Goal: Information Seeking & Learning: Learn about a topic

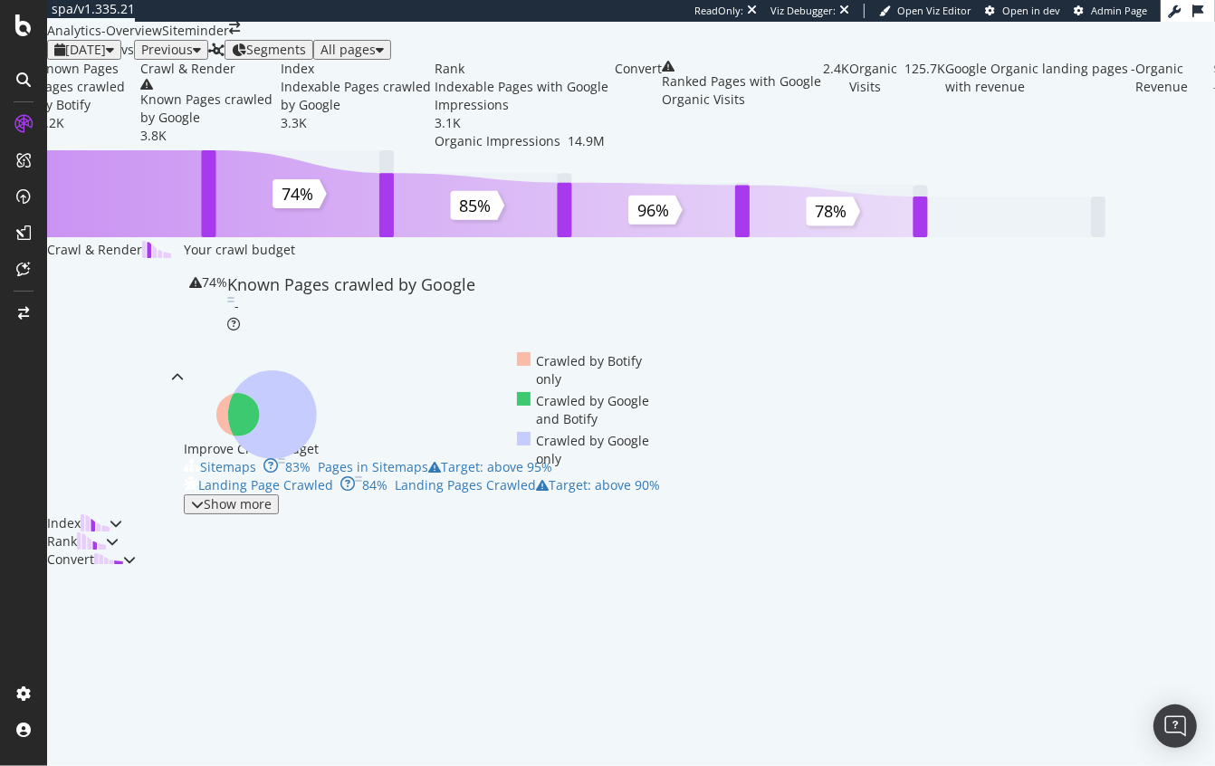
click at [658, 487] on ul "Crawled by Botify only Crawled by Google and Botify Crawled by Google only" at bounding box center [587, 410] width 140 height 154
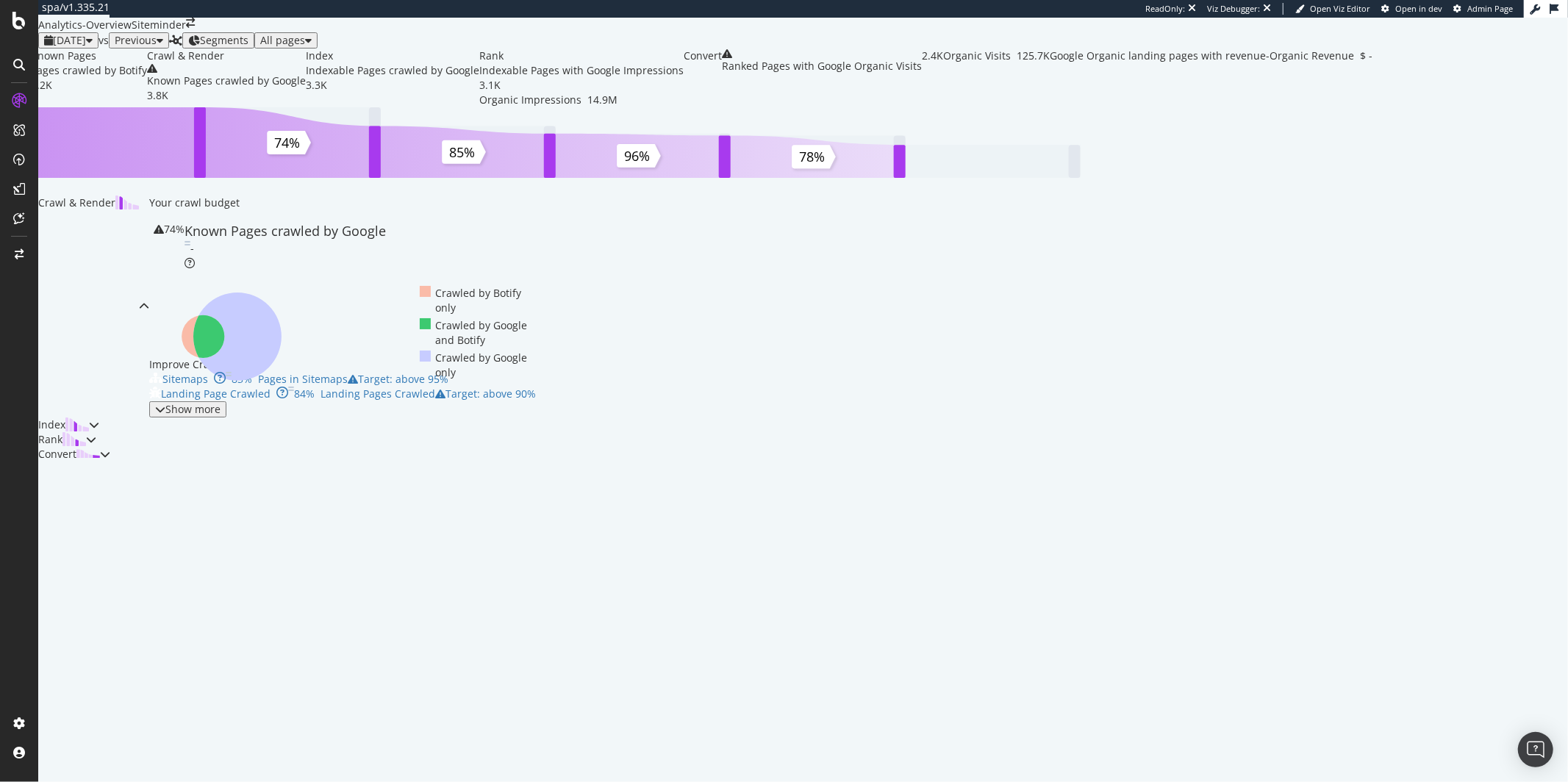
click at [186, 32] on div "Siteminder" at bounding box center [158, 25] width 54 height 15
click at [195, 28] on icon "arrow-right-arrow-left" at bounding box center [190, 23] width 9 height 11
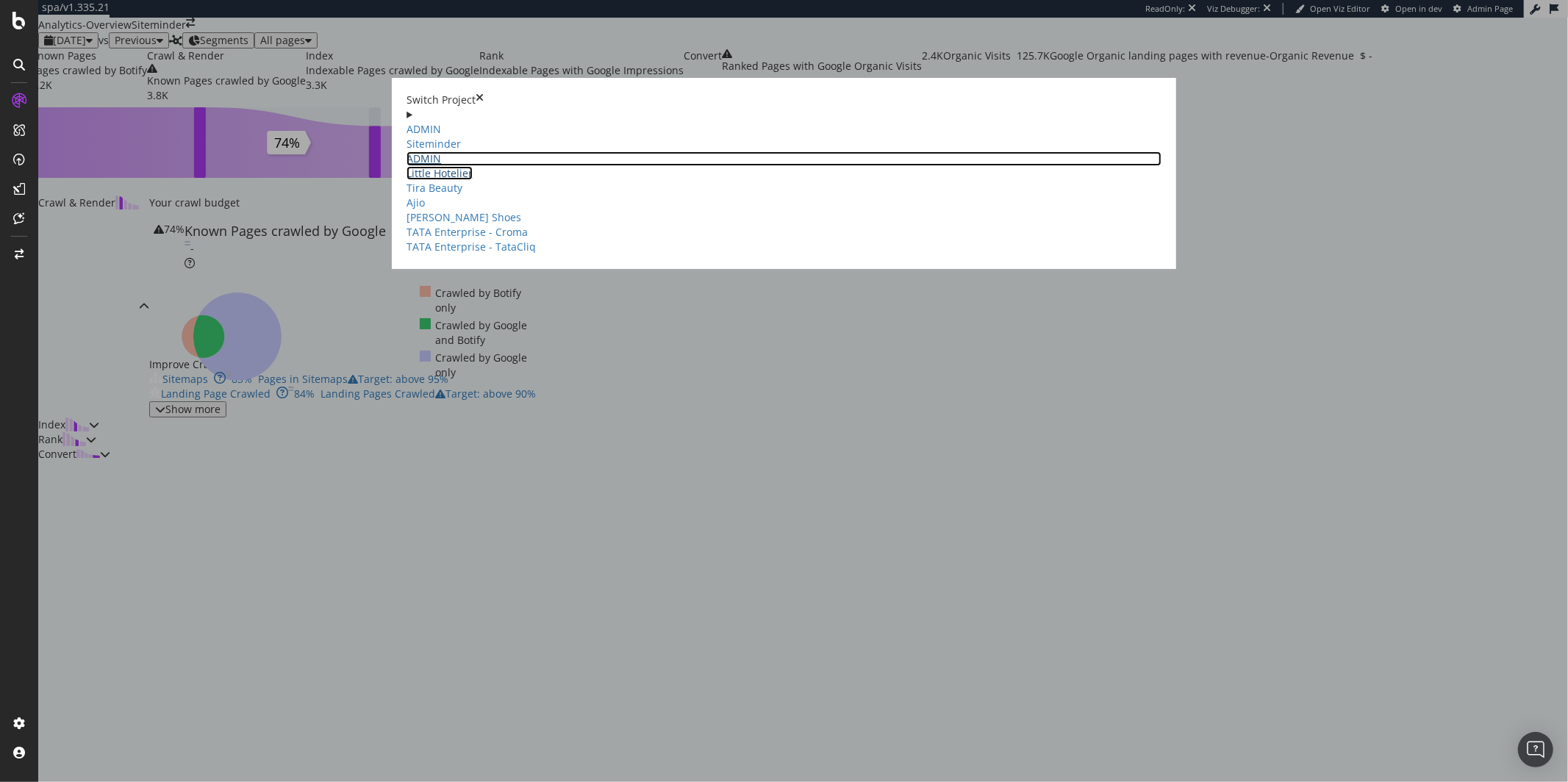
click at [428, 152] on link "ADMIN Little Hotelier" at bounding box center [784, 165] width 755 height 28
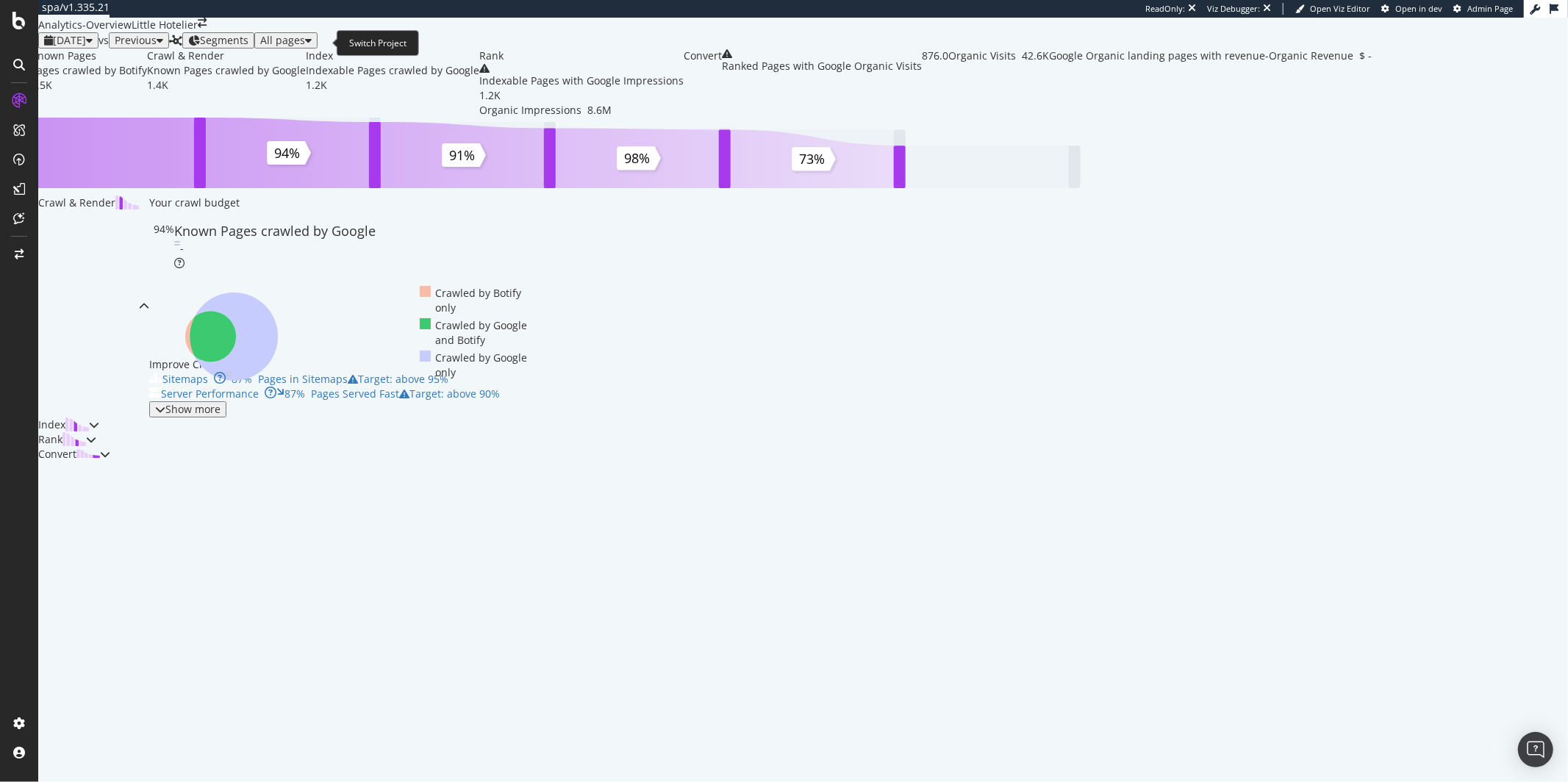
click at [206, 32] on span at bounding box center [202, 25] width 9 height 15
click at [206, 28] on icon "arrow-right-arrow-left" at bounding box center [202, 23] width 9 height 11
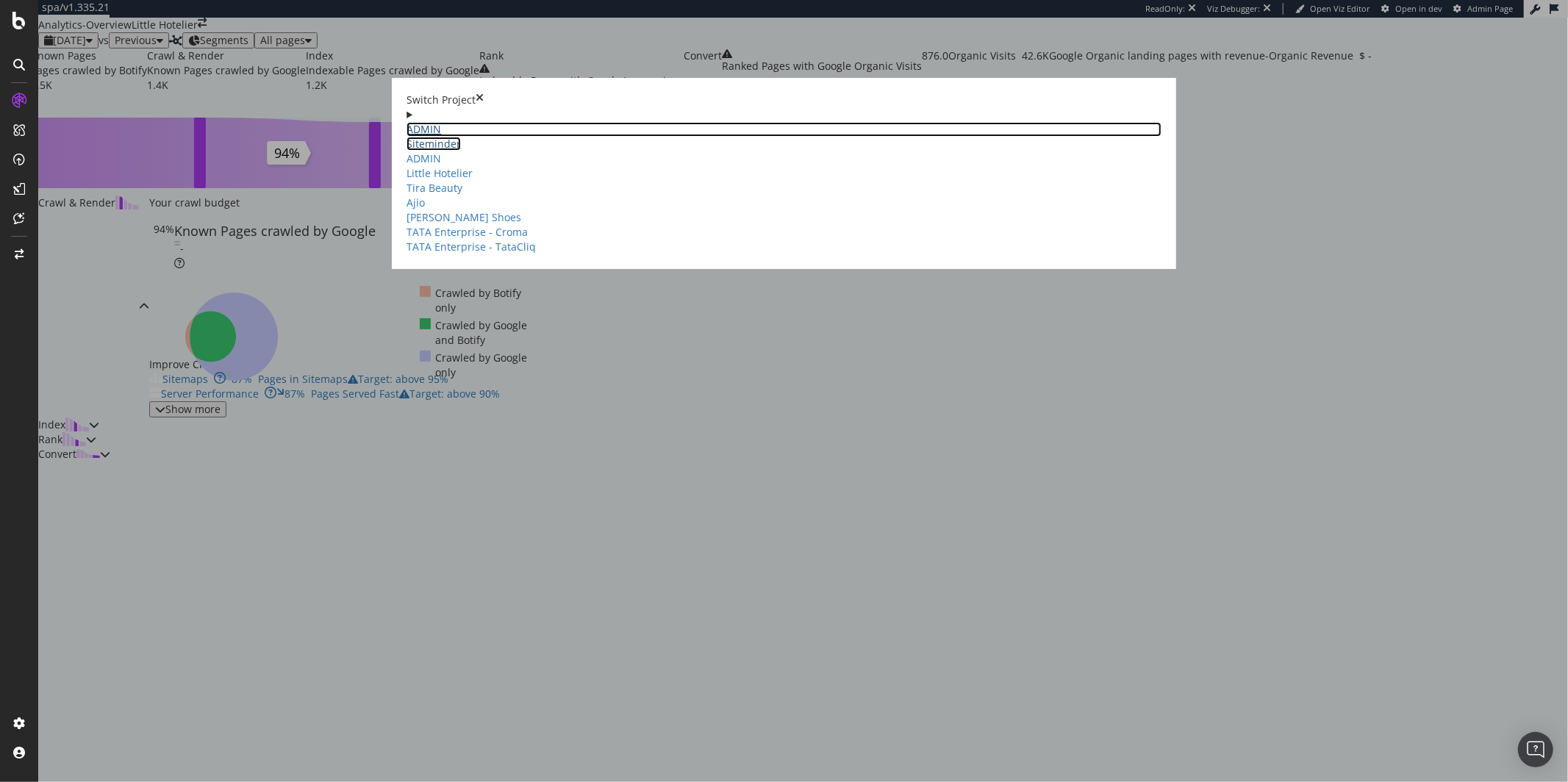
click at [450, 122] on link "ADMIN Siteminder" at bounding box center [784, 135] width 755 height 28
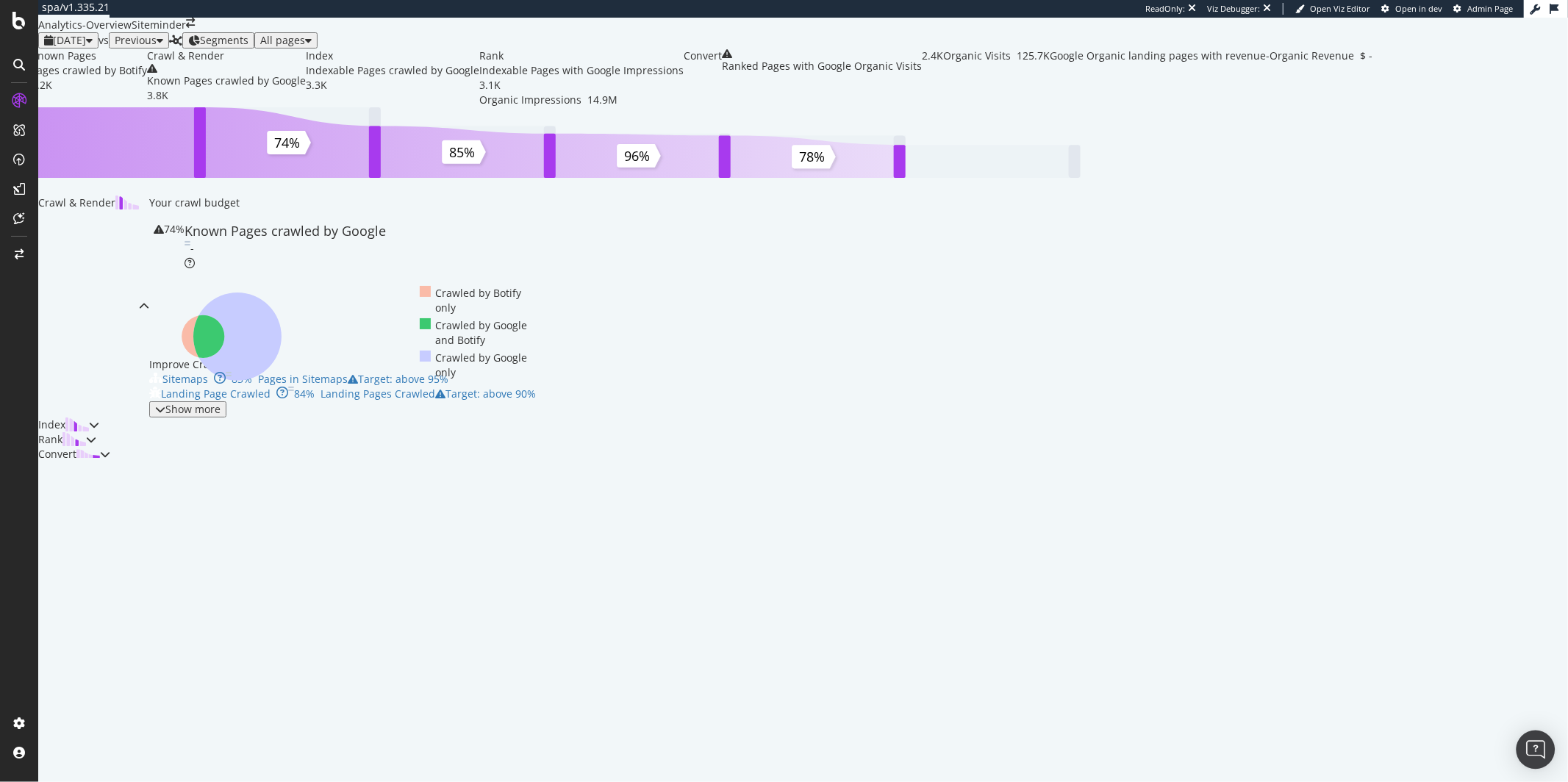
click at [1548, 745] on div "Open Intercom Messenger" at bounding box center [1536, 750] width 39 height 39
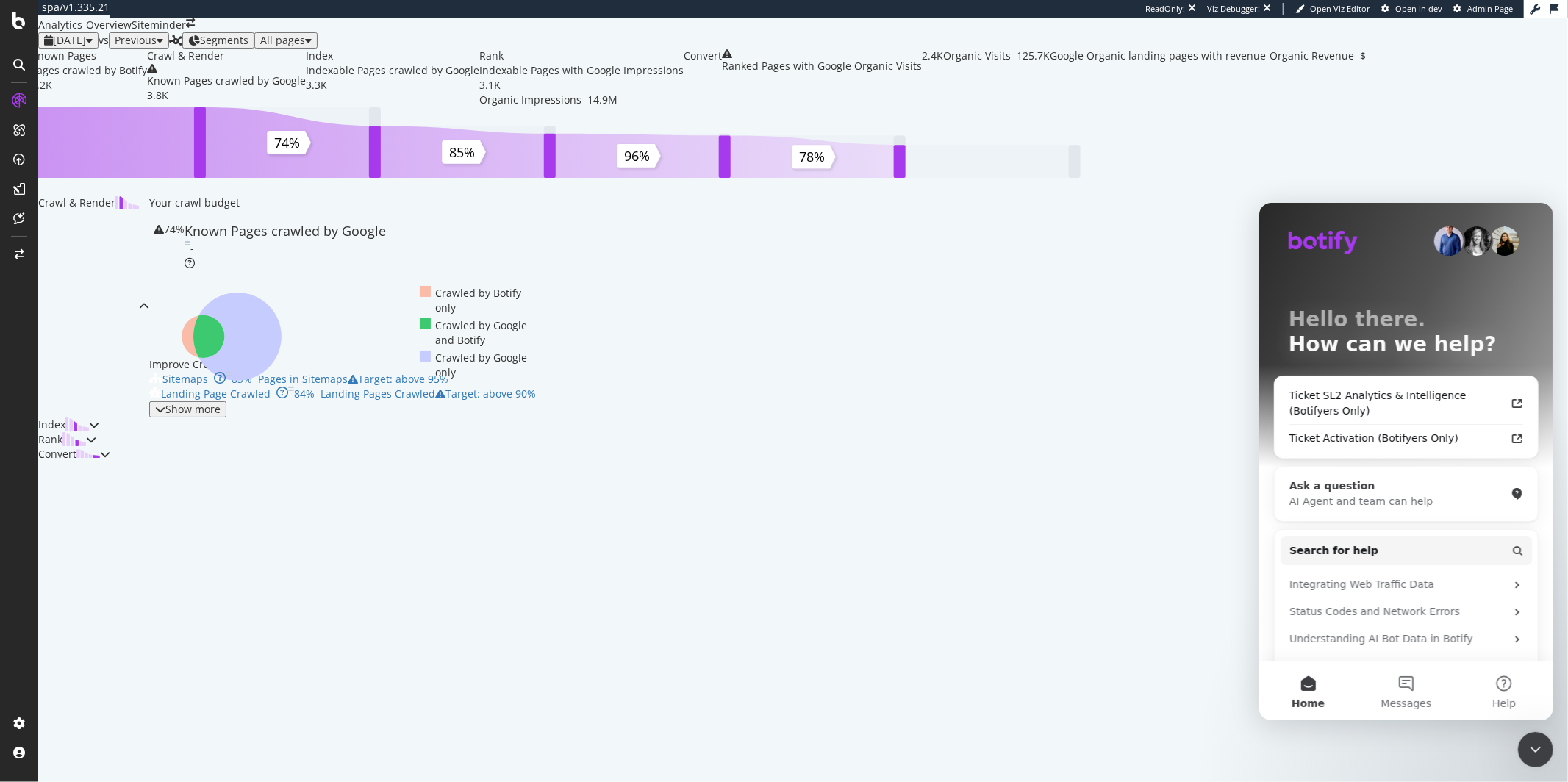
click at [1366, 497] on div "AI Agent and team can help" at bounding box center [1397, 501] width 216 height 15
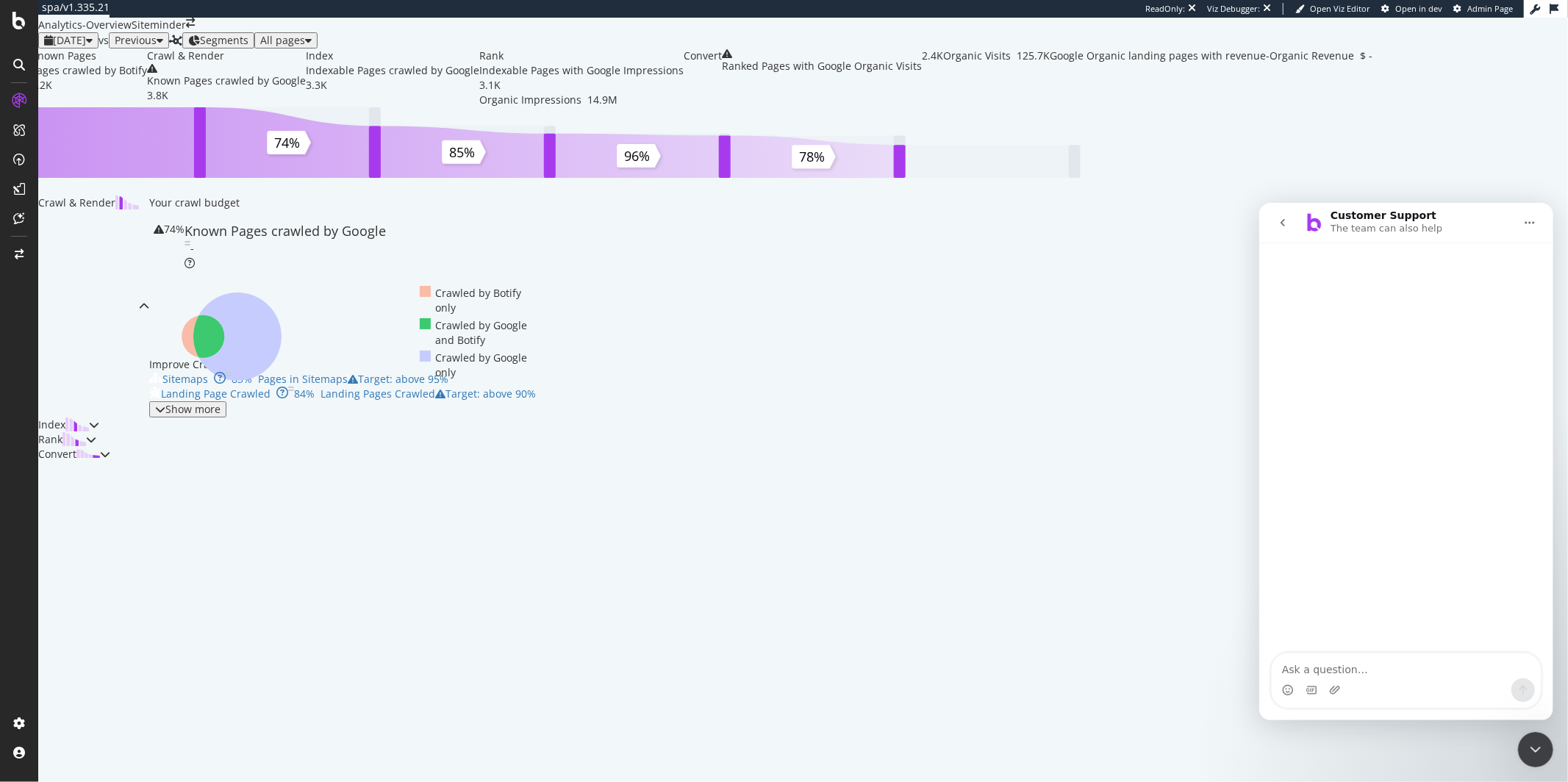
click at [1289, 226] on button "go back" at bounding box center [1282, 221] width 28 height 28
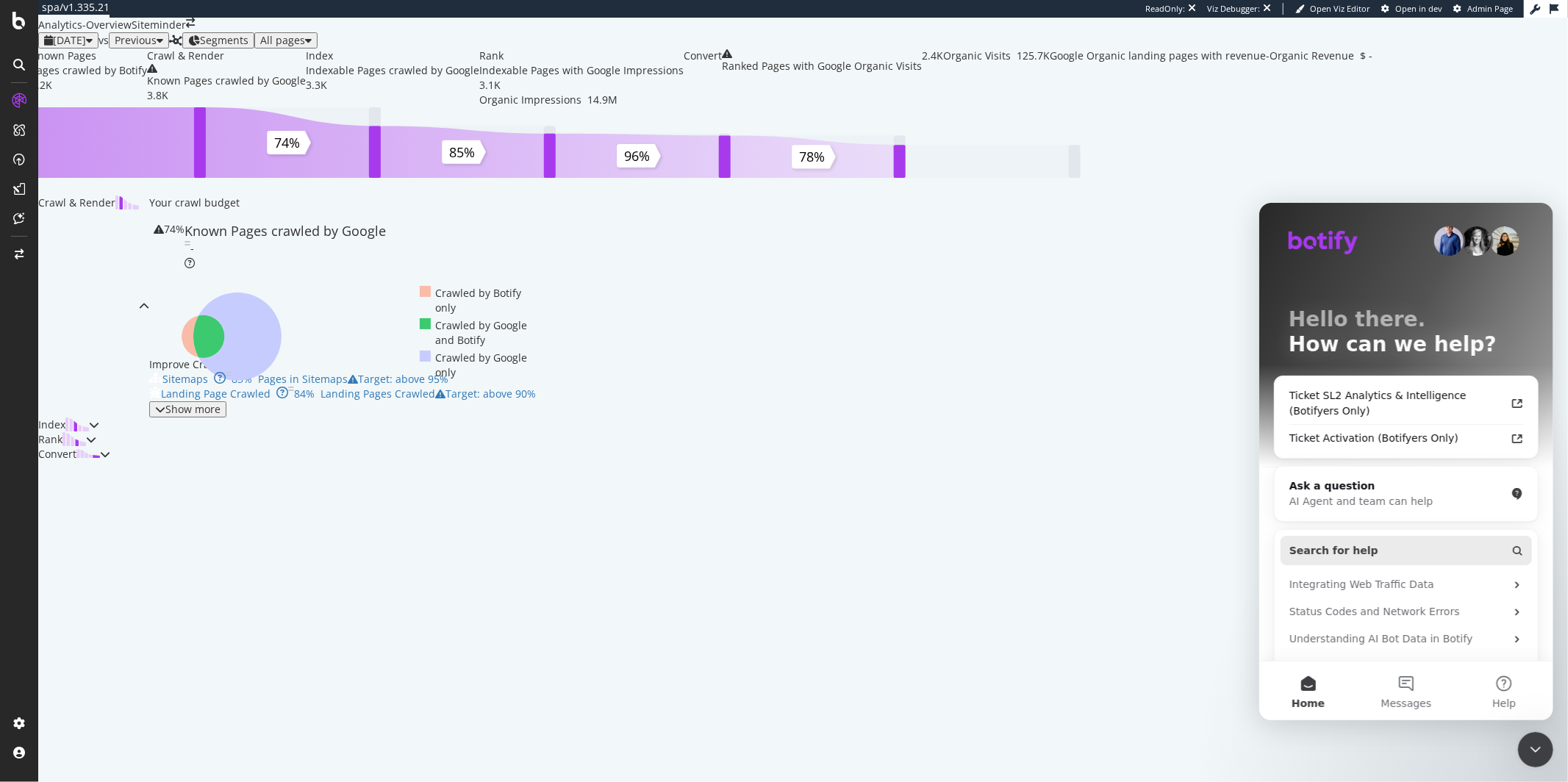
click at [1360, 552] on span "Search for help" at bounding box center [1333, 549] width 89 height 15
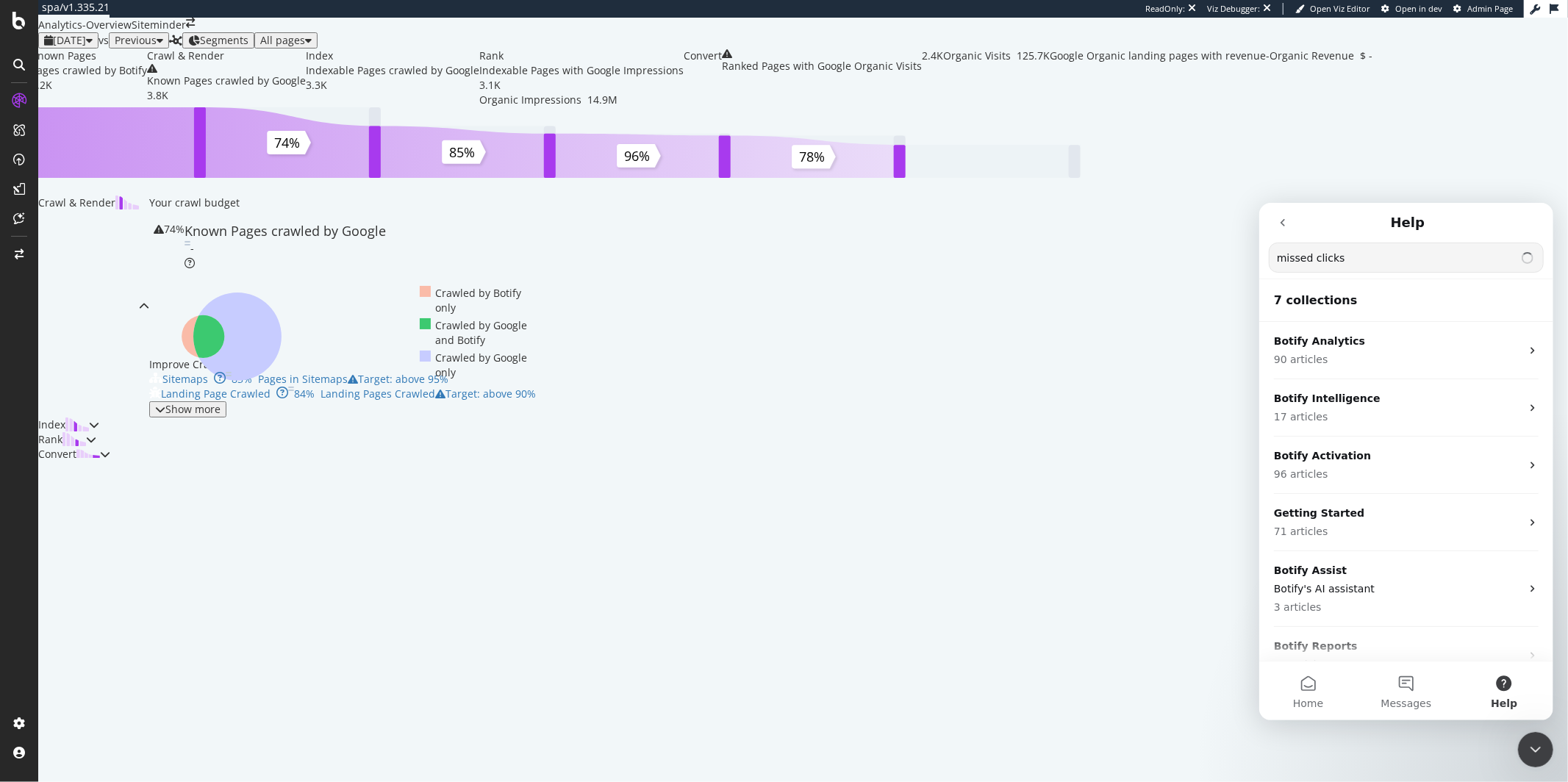
type input "missed clicks"
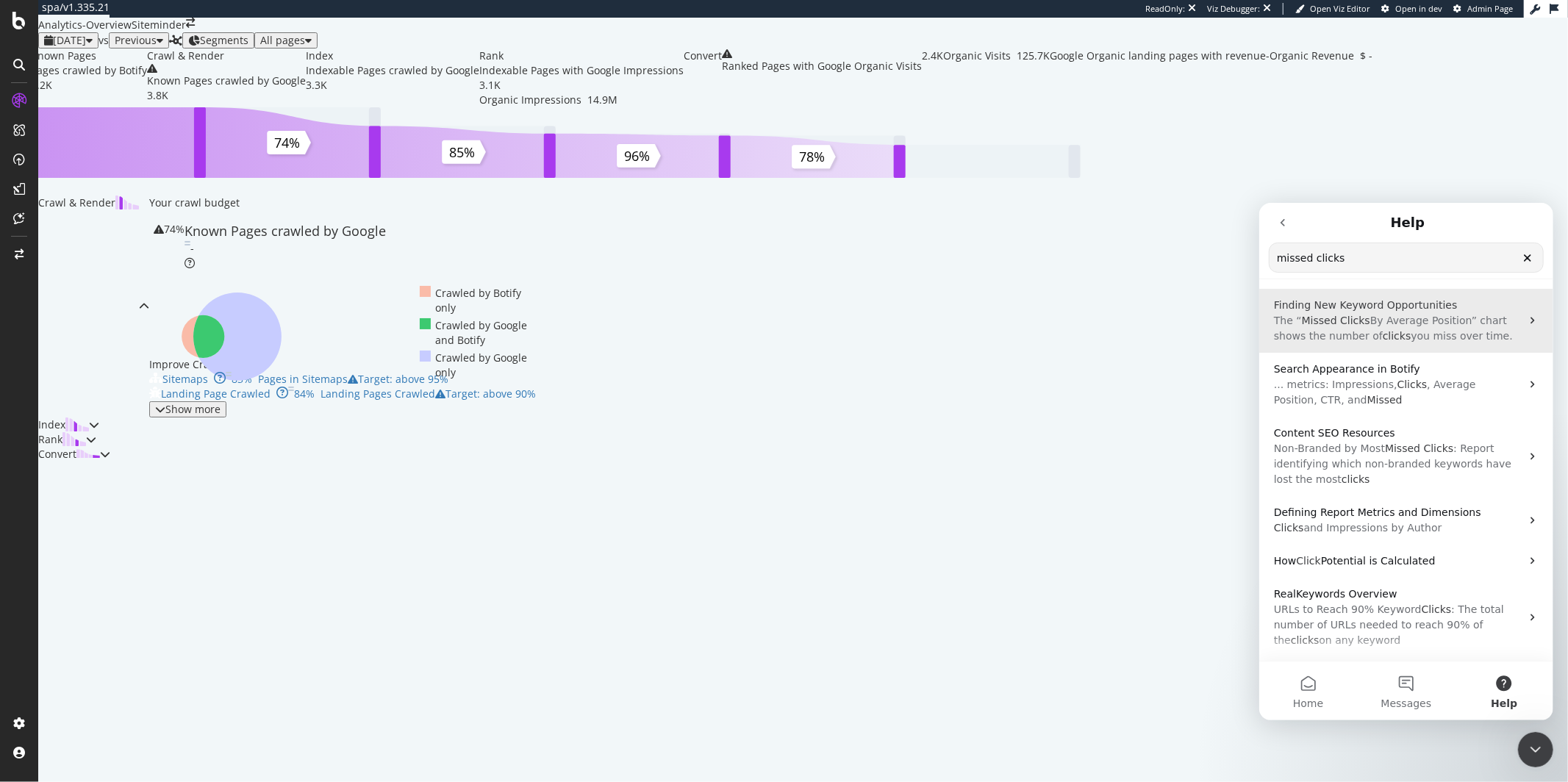
click at [1437, 336] on span "you miss over time." at bounding box center [1462, 335] width 102 height 11
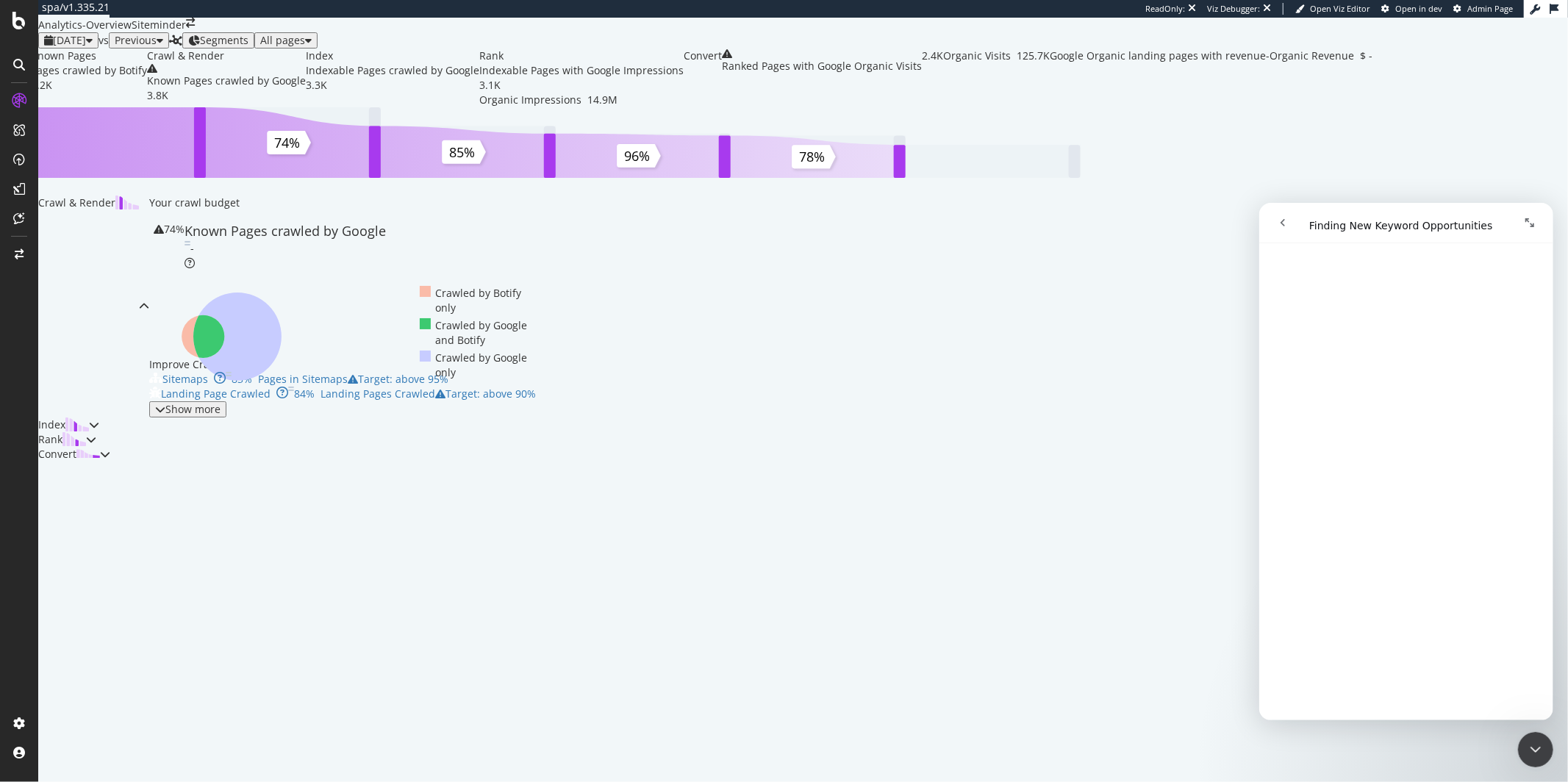
scroll to position [514, 0]
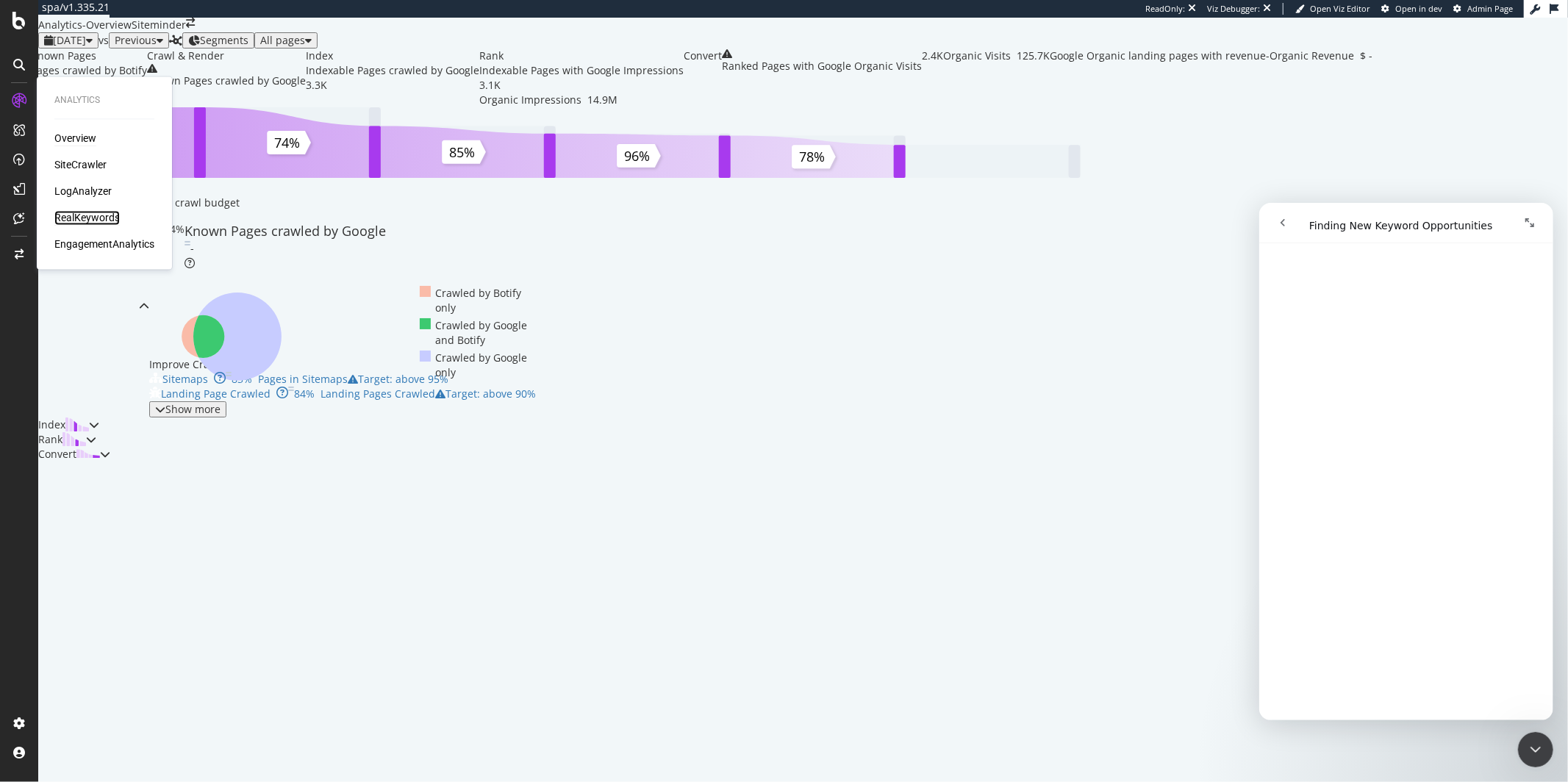
click at [72, 214] on div "RealKeywords" at bounding box center [87, 218] width 66 height 15
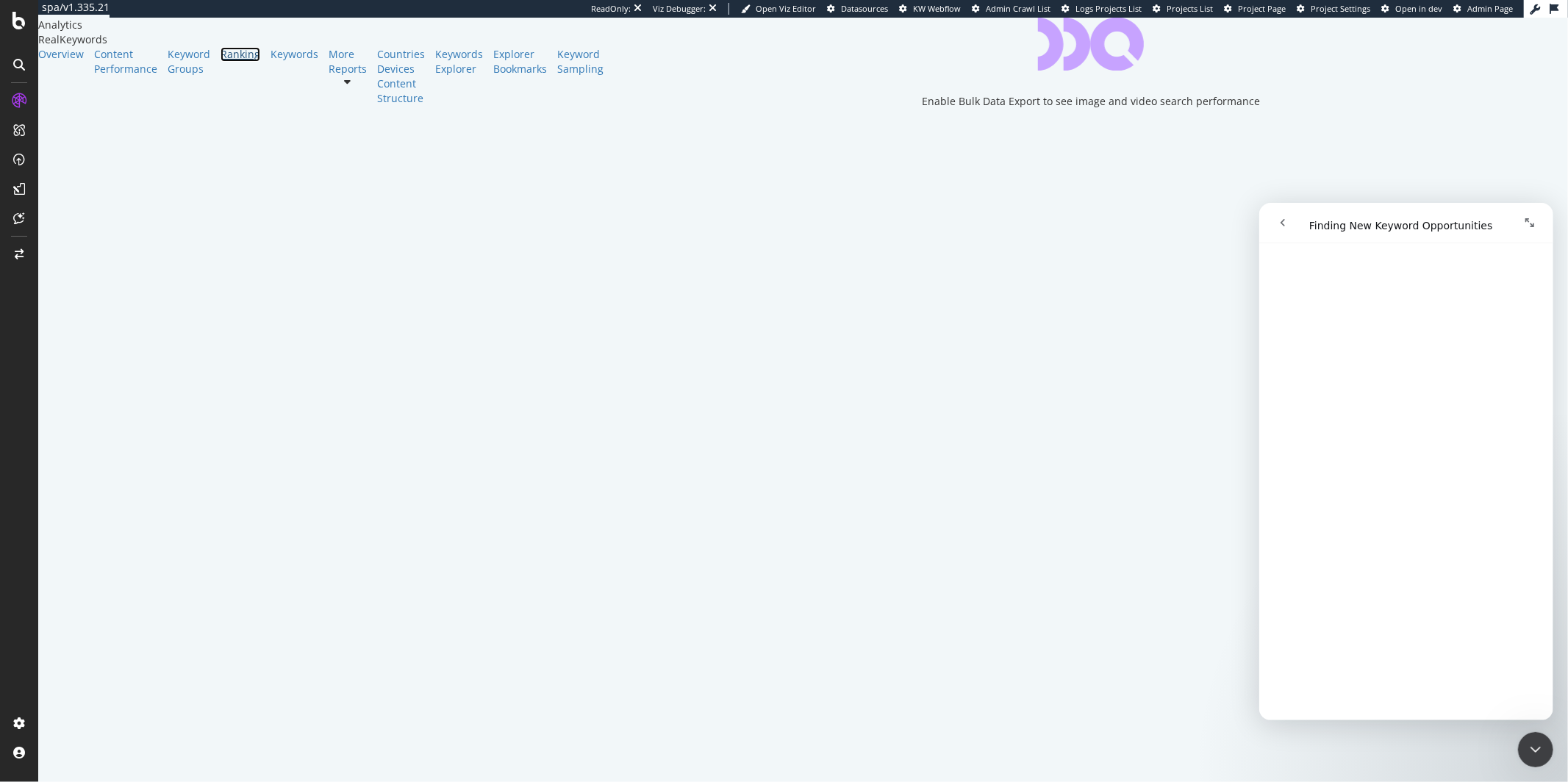
click at [221, 62] on div "Ranking" at bounding box center [240, 54] width 40 height 15
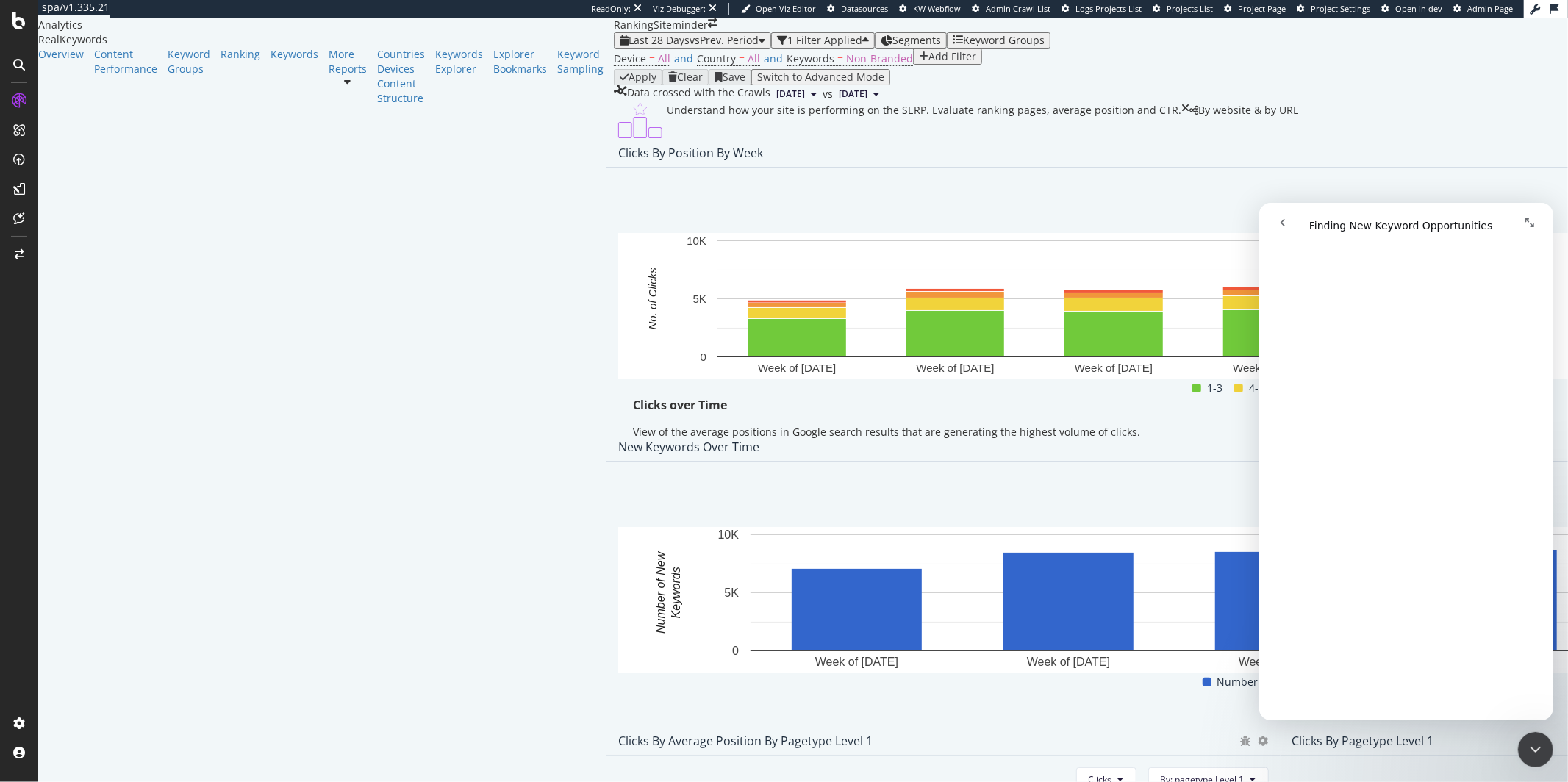
click at [1529, 223] on icon "Expand window" at bounding box center [1529, 221] width 11 height 11
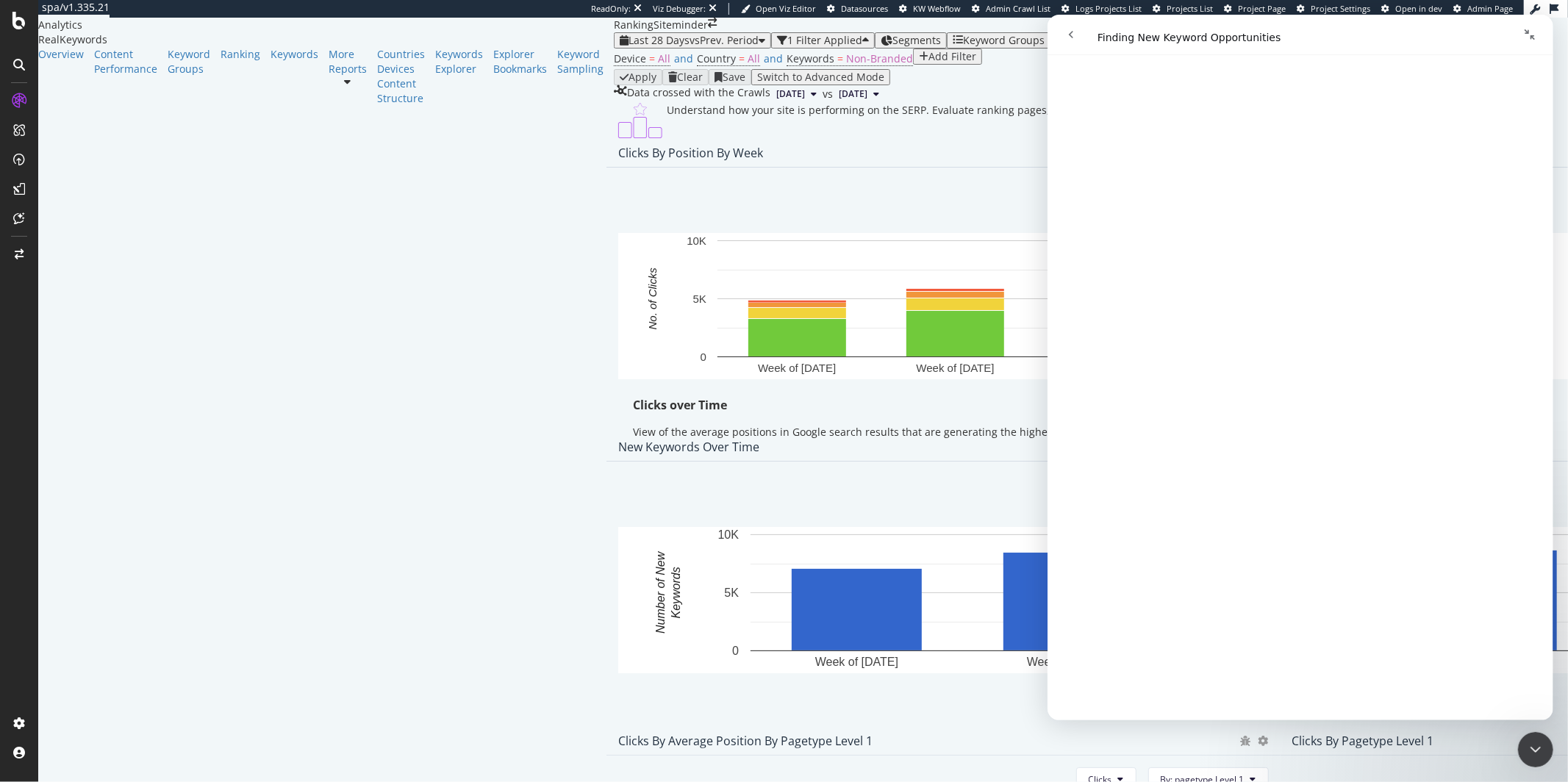
click at [1527, 28] on button "Collapse window" at bounding box center [1529, 34] width 28 height 28
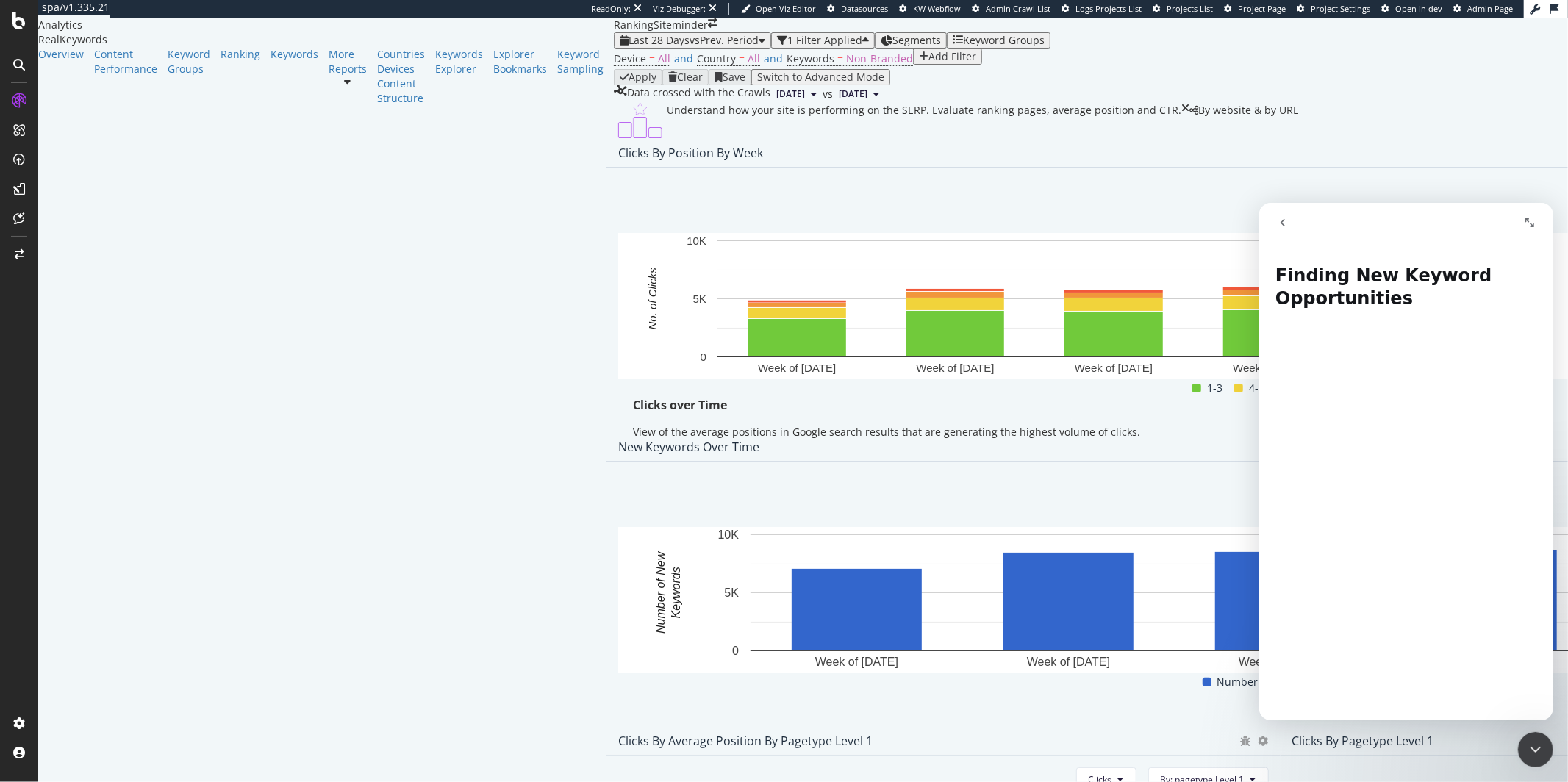
click at [1536, 731] on div "Close Intercom Messenger" at bounding box center [1534, 748] width 35 height 35
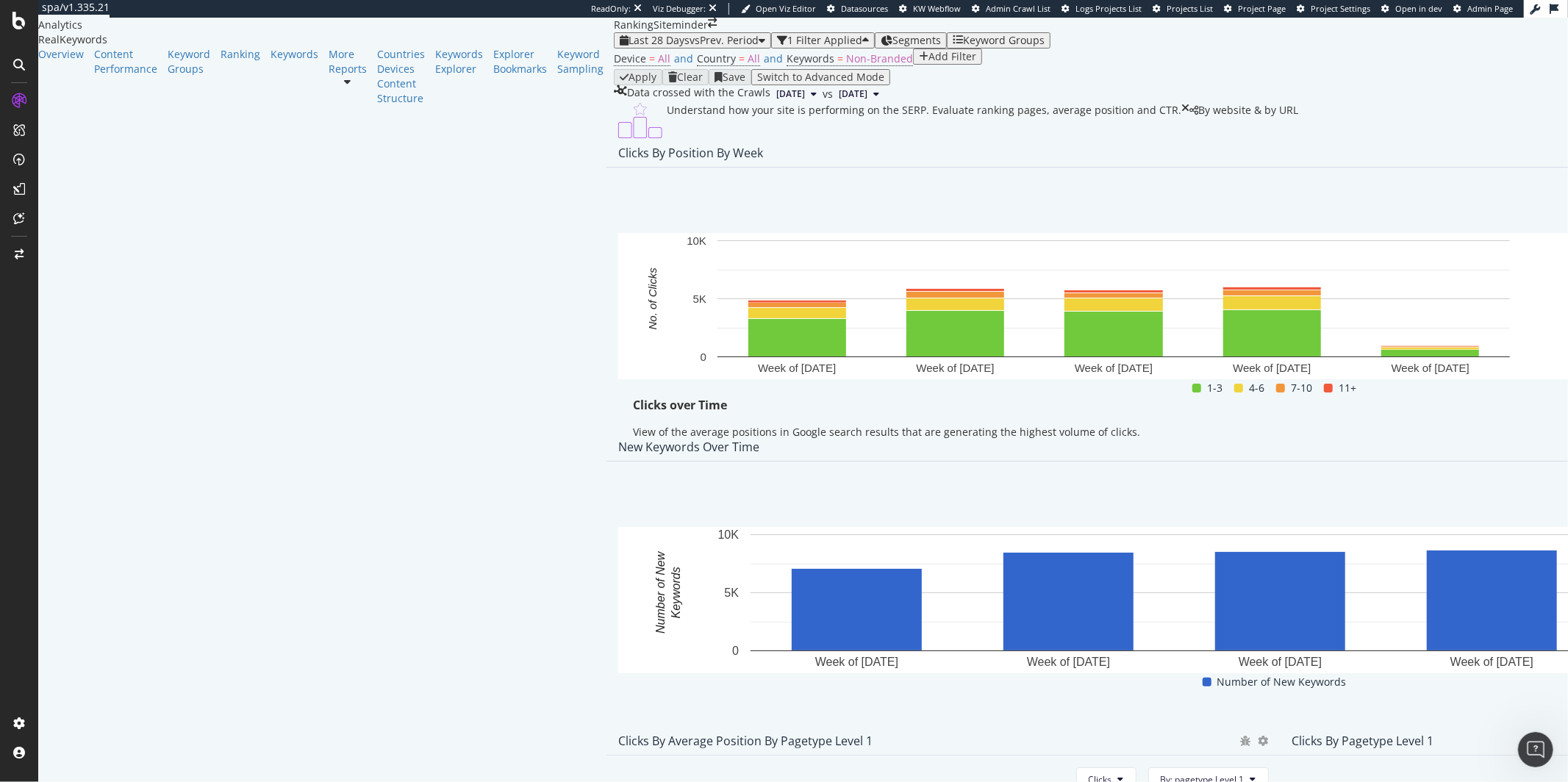
scroll to position [59, 0]
click at [1492, 574] on div "Day Week Month Keywords Hold CMD (⌘) while clicking to filter the report. Week …" at bounding box center [1280, 582] width 1347 height 241
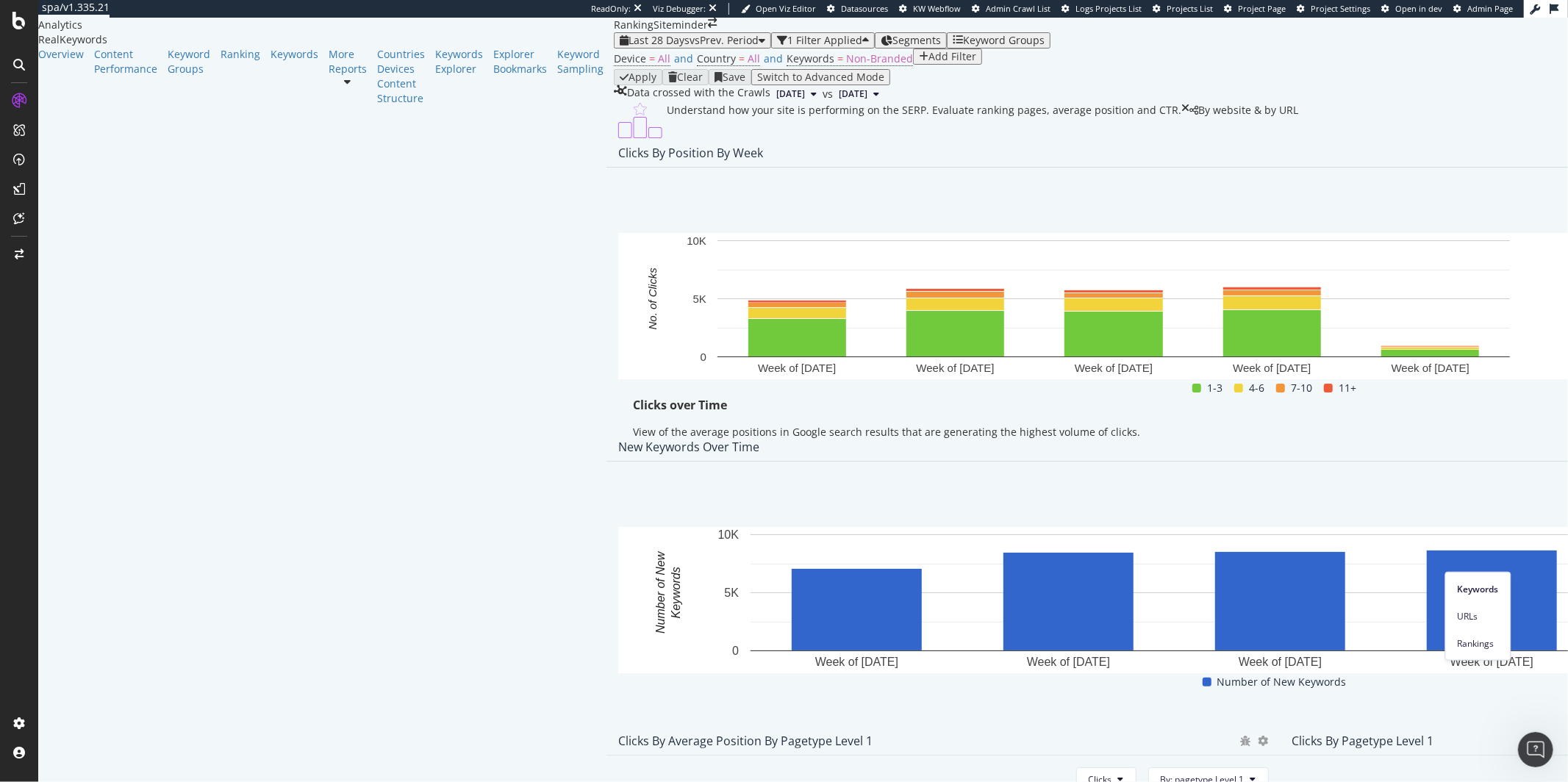
click at [1498, 376] on span "Missed Clicks" at bounding box center [1502, 376] width 55 height 13
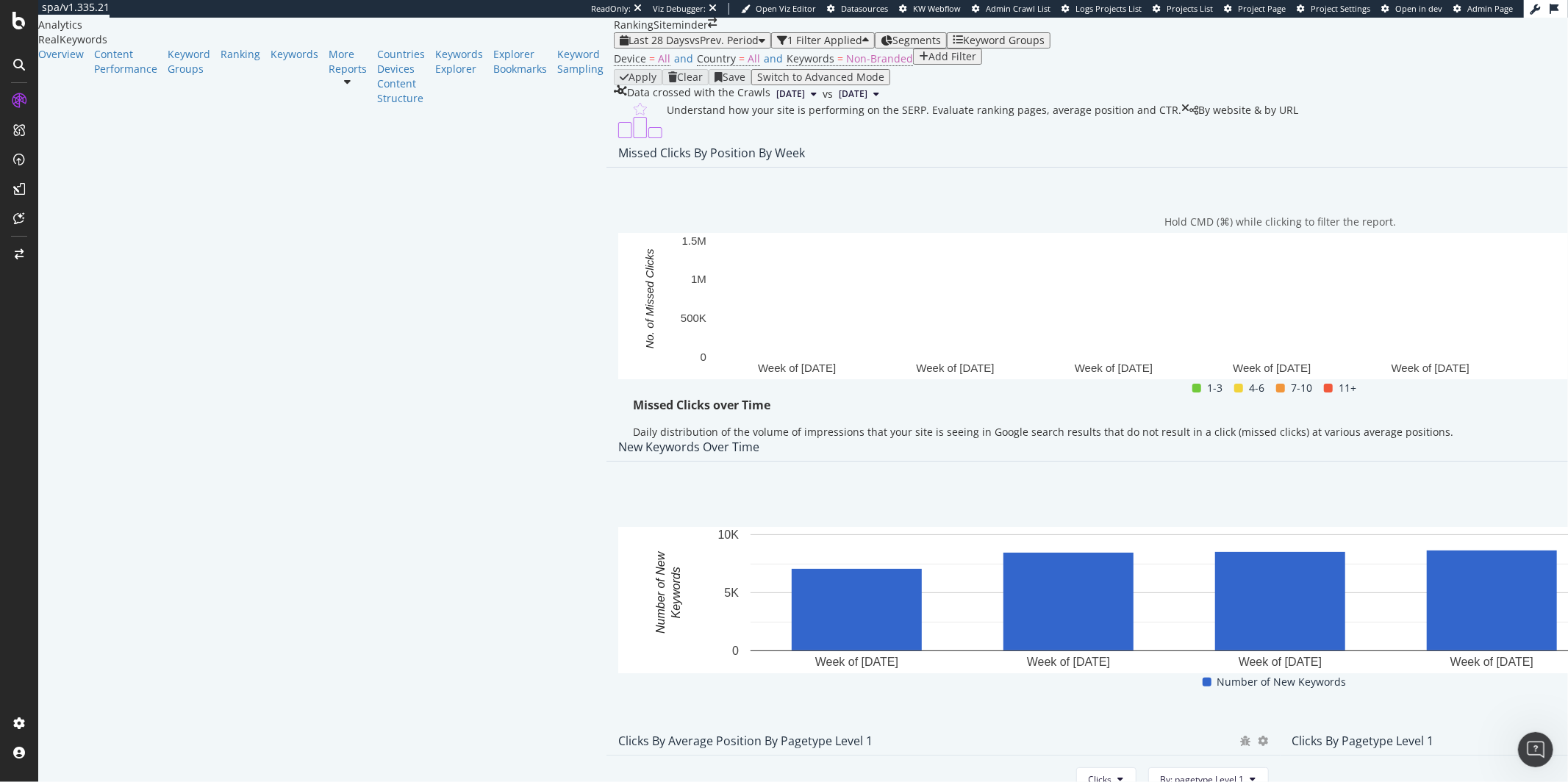
scroll to position [5, 0]
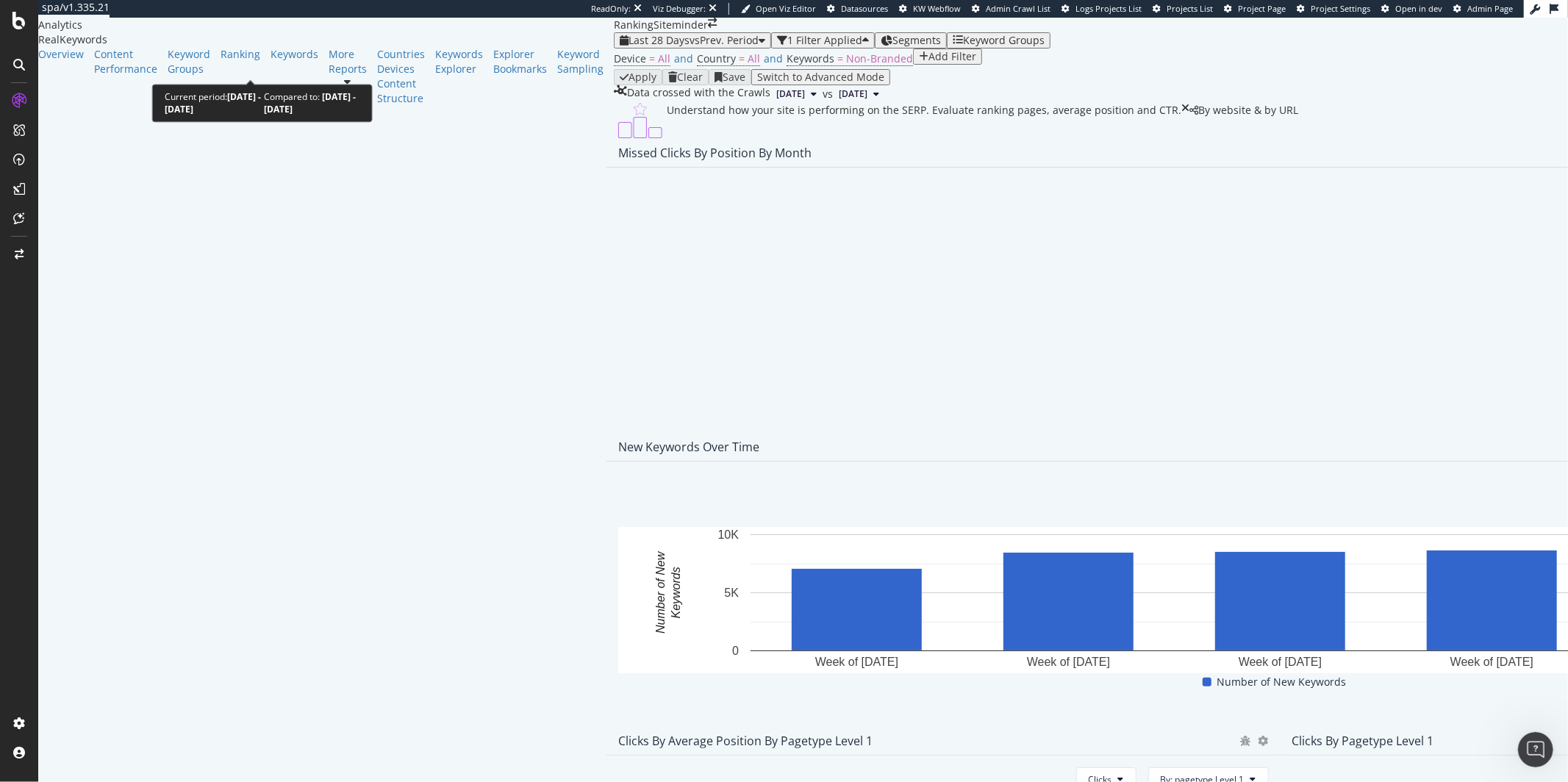
click at [690, 47] on span "vs Prev. Period" at bounding box center [724, 40] width 69 height 14
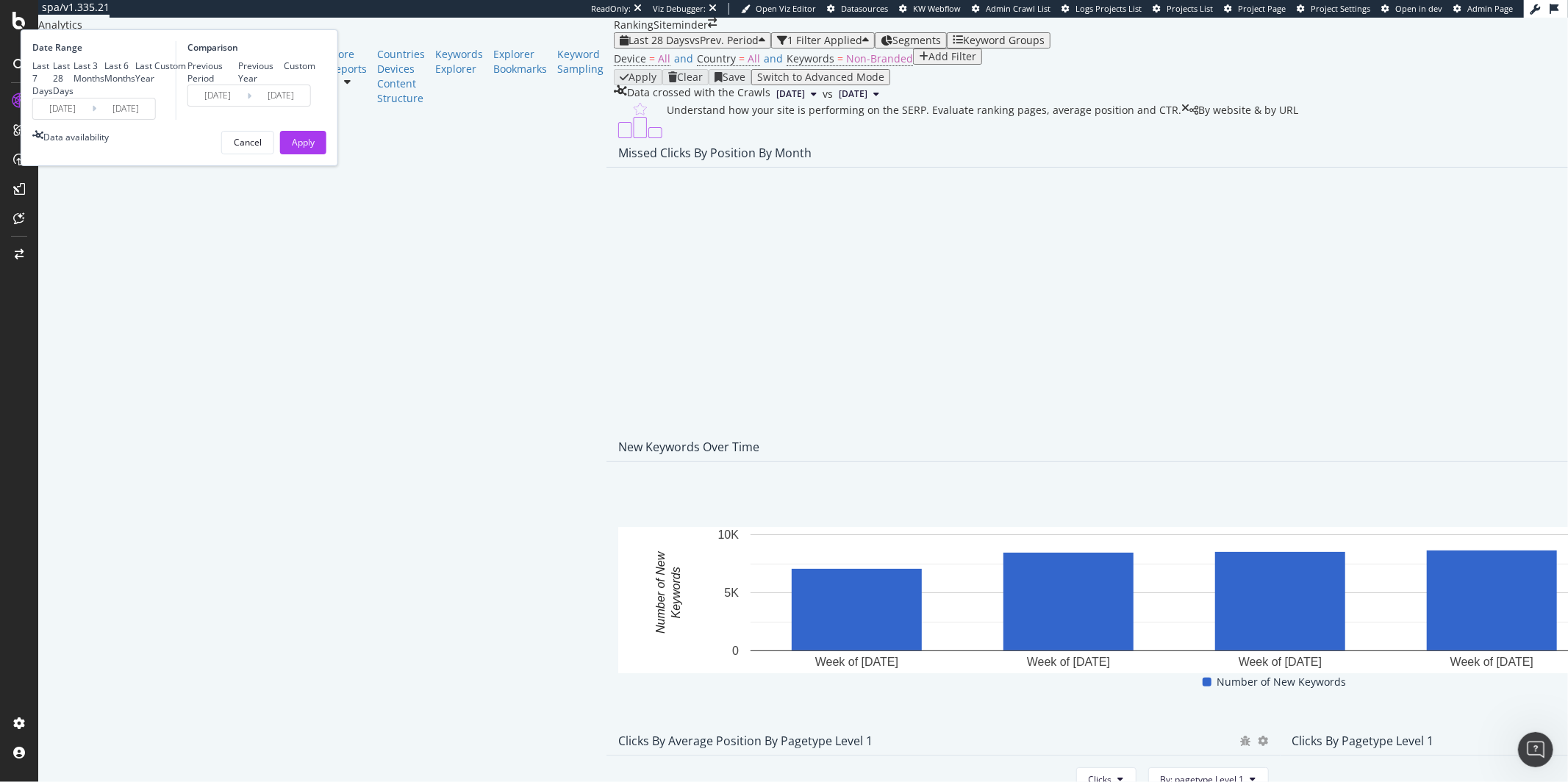
click at [92, 119] on input "2025/07/15" at bounding box center [62, 108] width 58 height 20
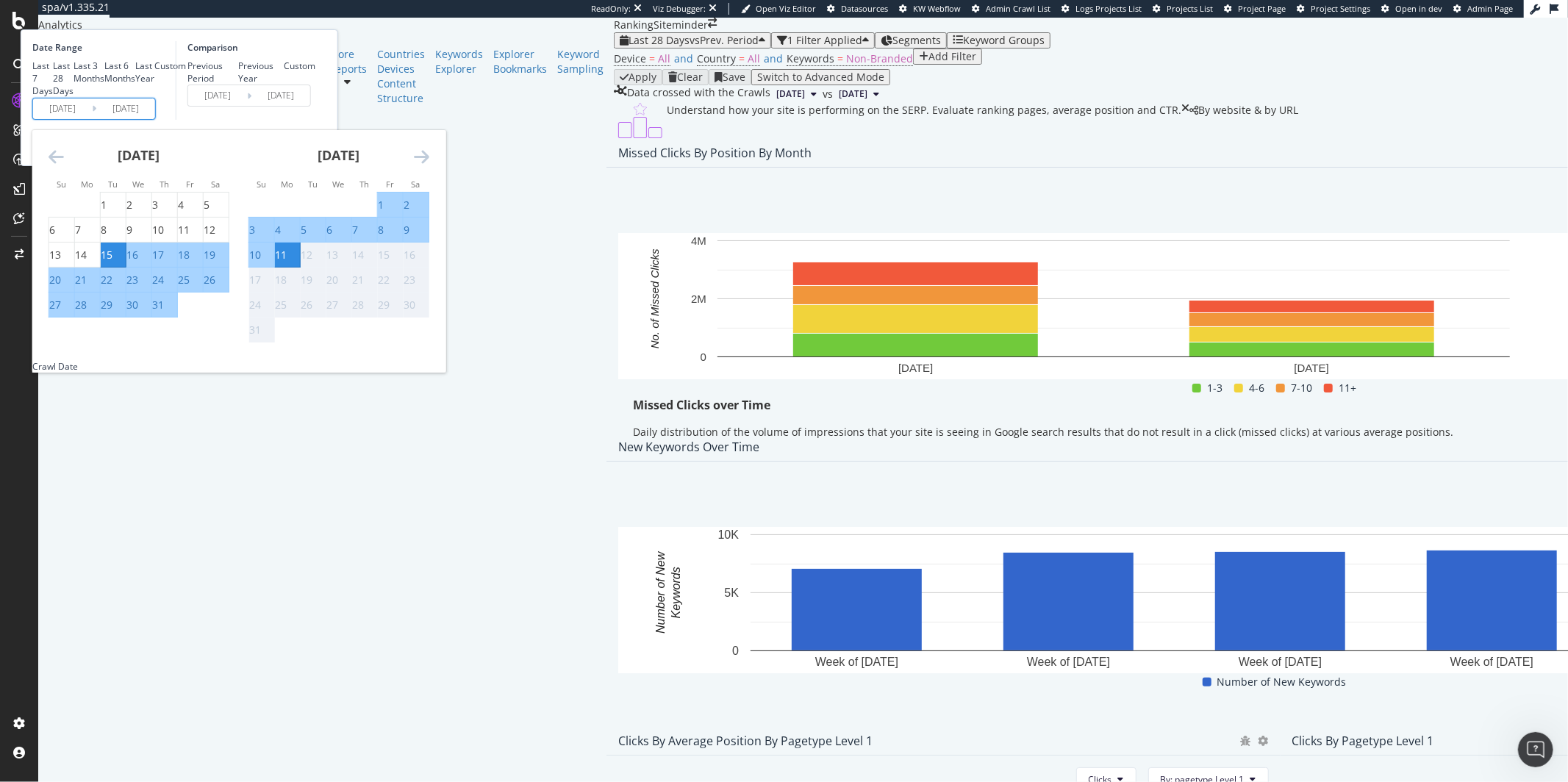
click at [92, 119] on input "2025/07/15" at bounding box center [62, 108] width 58 height 20
type input "2025/07/15"
type input "2023/06/18"
type input "2024/07/14"
click at [92, 119] on input "2024/07/15" at bounding box center [62, 108] width 58 height 20
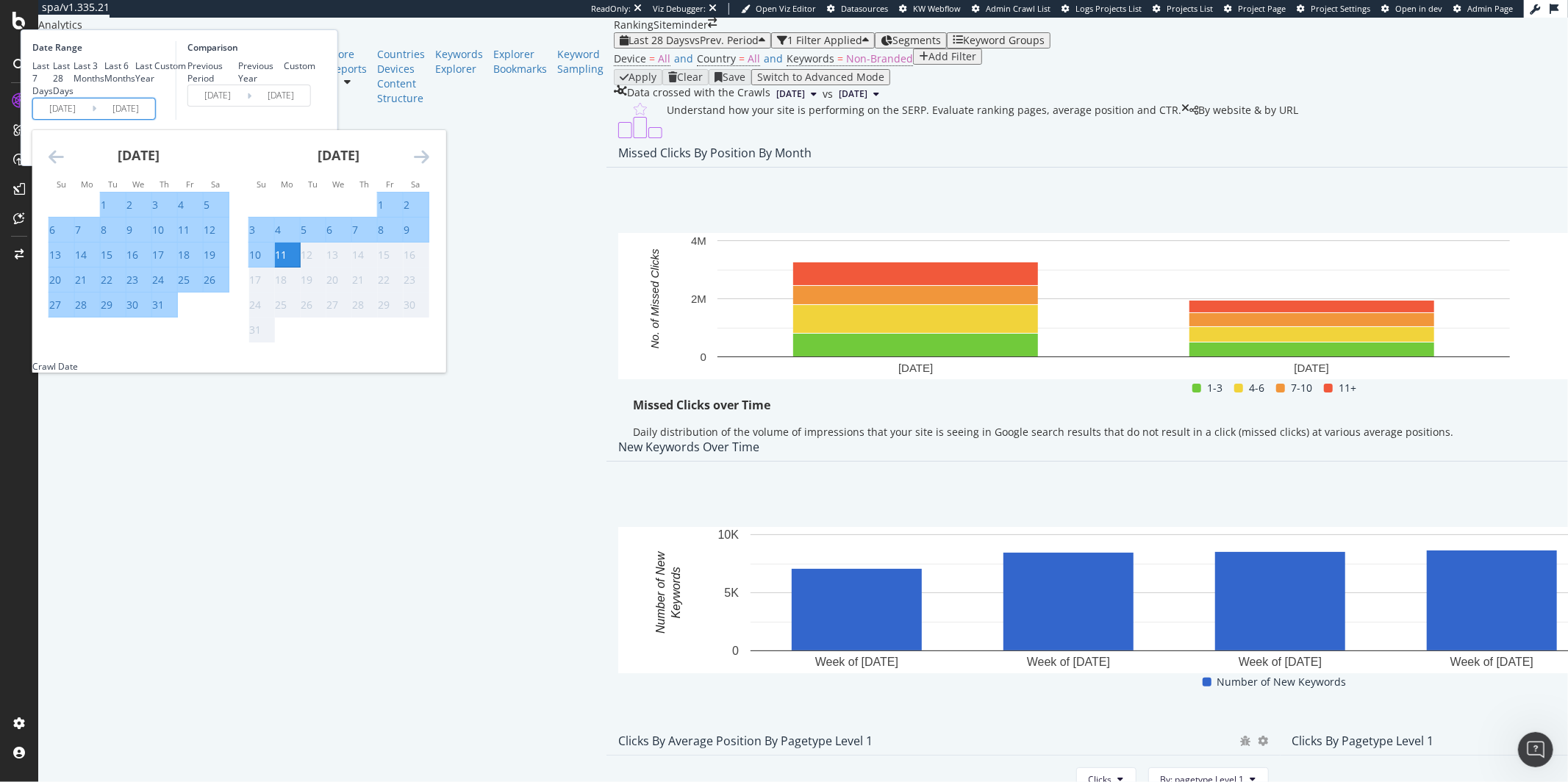
click at [92, 119] on input "2024/07/15" at bounding box center [62, 108] width 58 height 20
type input "2024/07/15"
type input "2023/05/21"
type input "2024/06/30"
type input "2024/07/01"
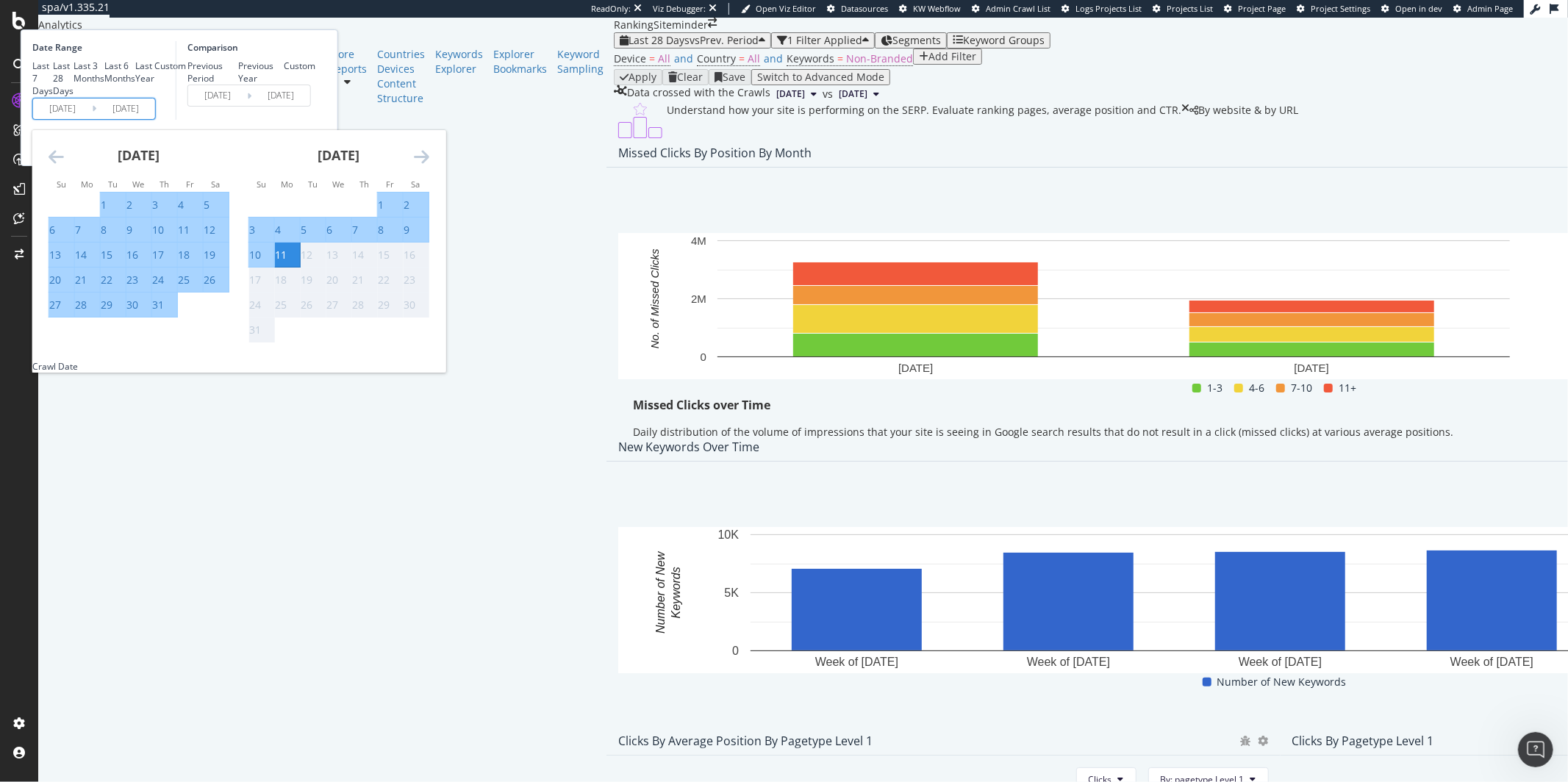
click at [209, 277] on div "July 2025 1 2 3 4 5 6 7 8 9 10 11 12 13 14 15 16 17 18 19 20 21 22 23 24 25 26 …" at bounding box center [139, 224] width 200 height 188
click at [64, 165] on icon "Move backward to switch to the previous month." at bounding box center [56, 157] width 15 height 18
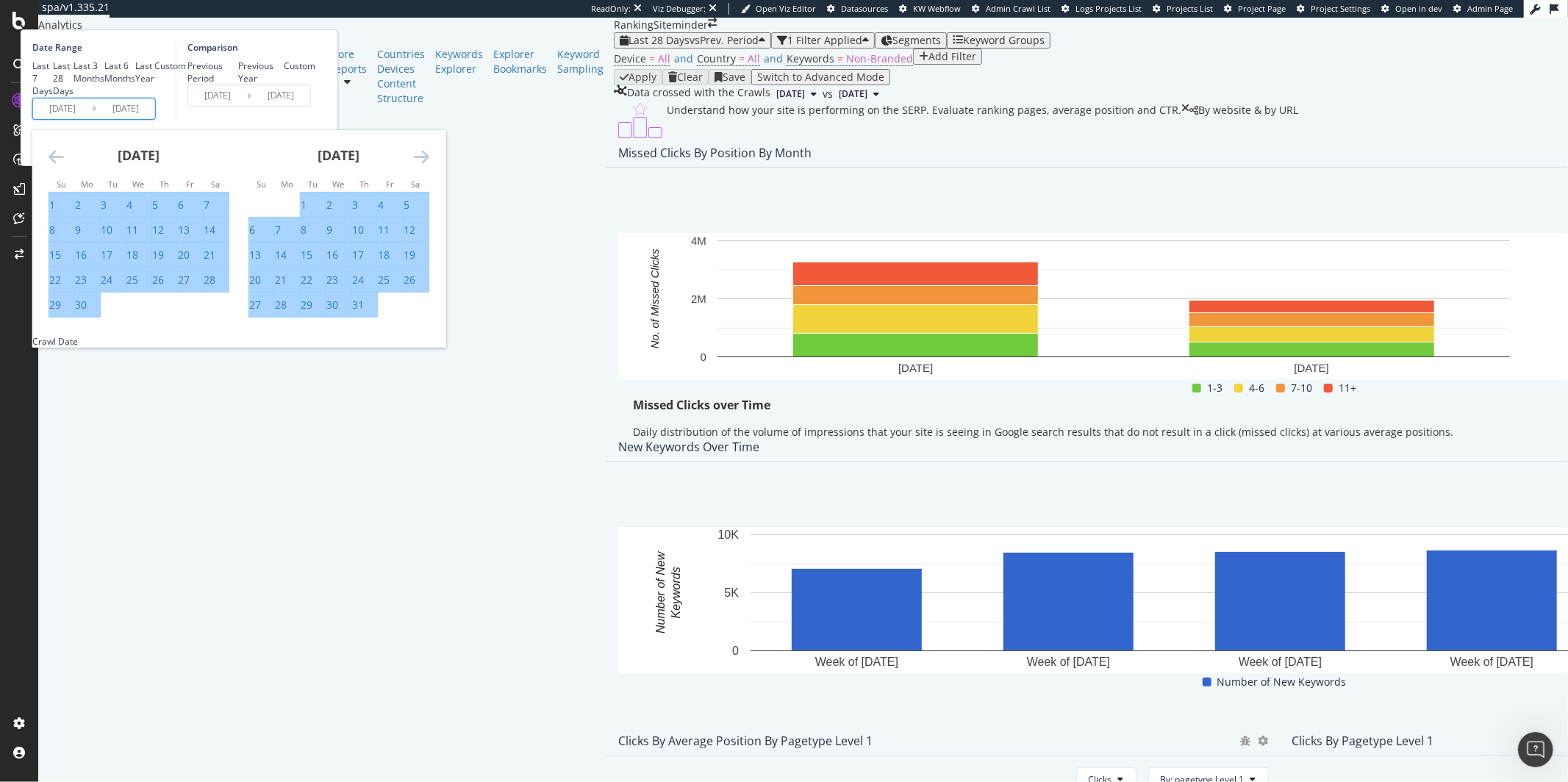
click at [87, 312] on div "30" at bounding box center [80, 305] width 11 height 15
type input "2025/06/30"
type input "2023/07/02"
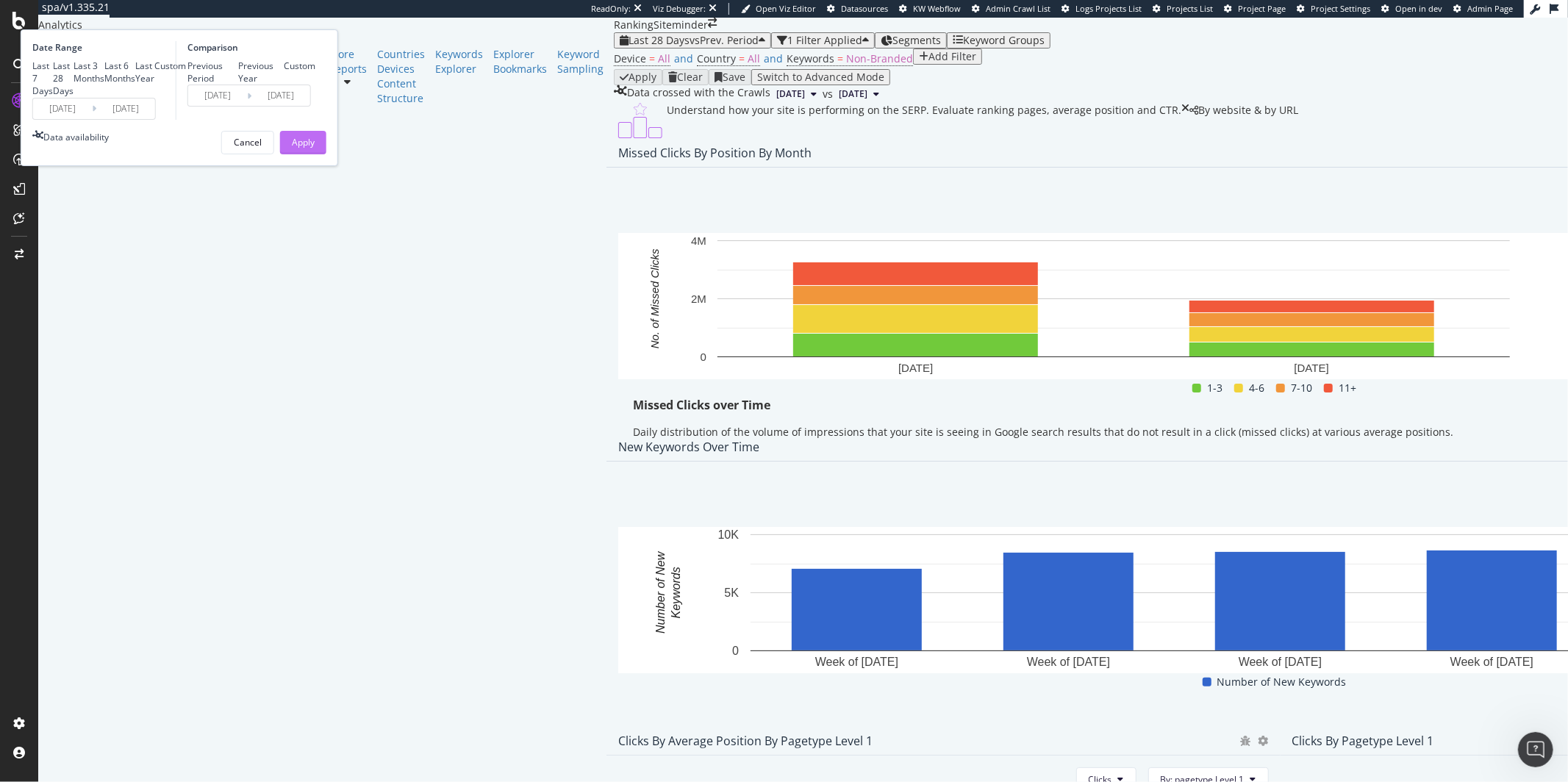
click at [315, 153] on div "Apply" at bounding box center [304, 142] width 23 height 22
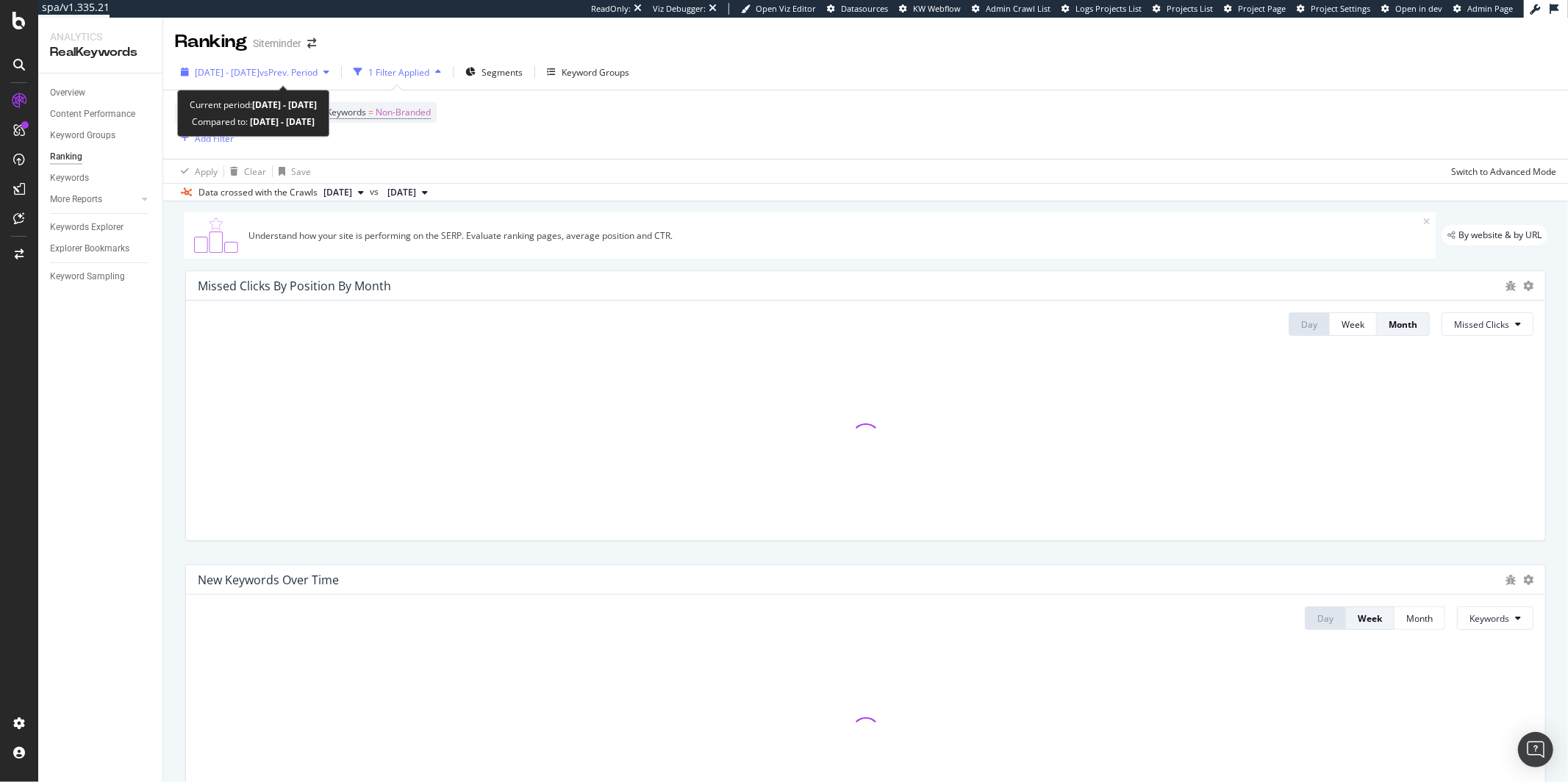
click at [260, 75] on span "2024 Jul. 1st - 2025 Jun. 30th" at bounding box center [227, 72] width 65 height 12
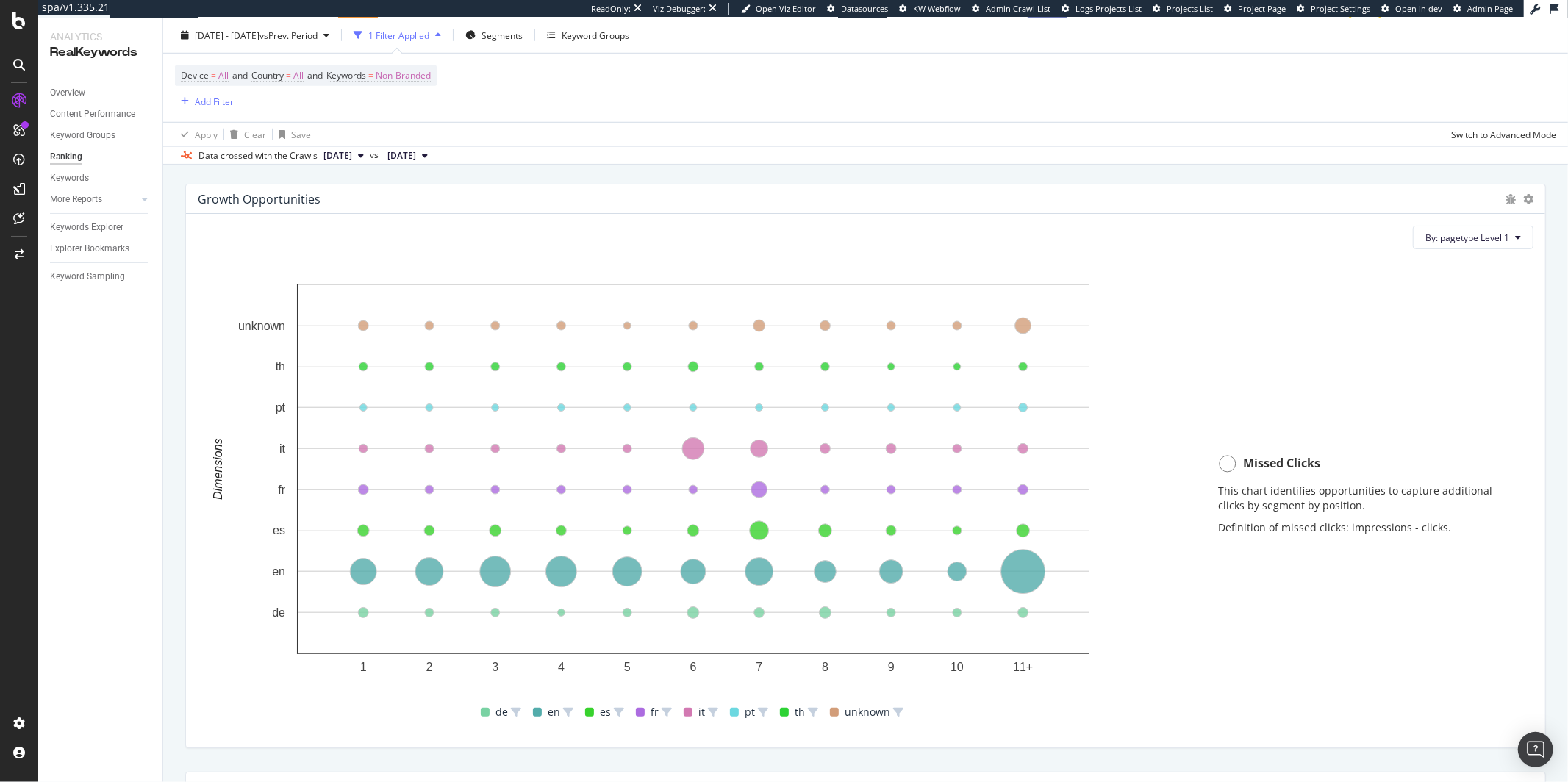
scroll to position [1000, 0]
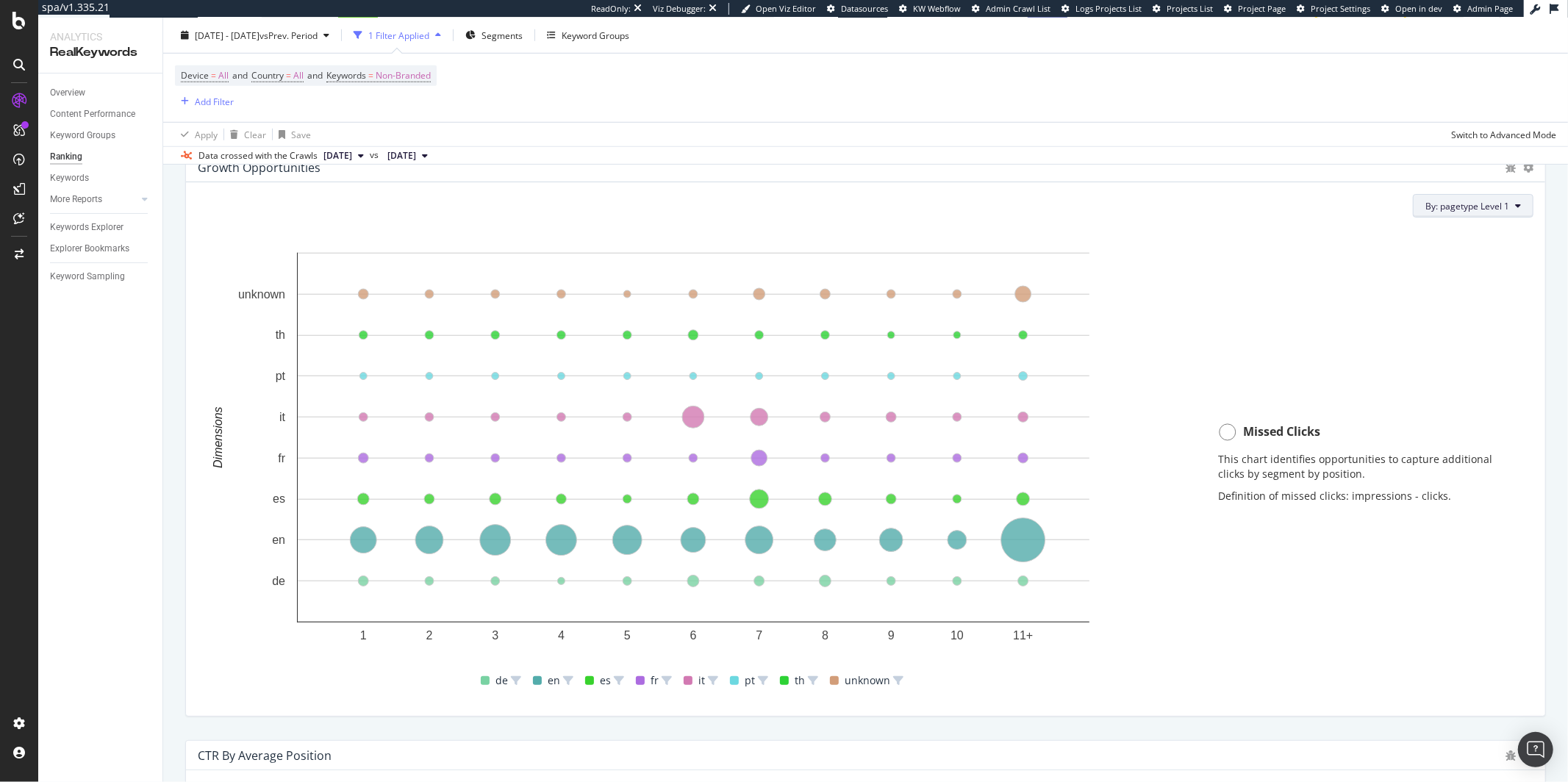
click at [1450, 217] on button "By: pagetype Level 1" at bounding box center [1473, 205] width 121 height 24
click at [1441, 280] on div "Select a Segment" at bounding box center [1429, 284] width 183 height 24
click at [1440, 237] on div "Select a Segment" at bounding box center [1406, 231] width 75 height 12
click at [1442, 209] on span "By: pagetype Level 1" at bounding box center [1467, 205] width 84 height 12
click at [1442, 210] on span "By: pagetype Level 1" at bounding box center [1467, 205] width 84 height 12
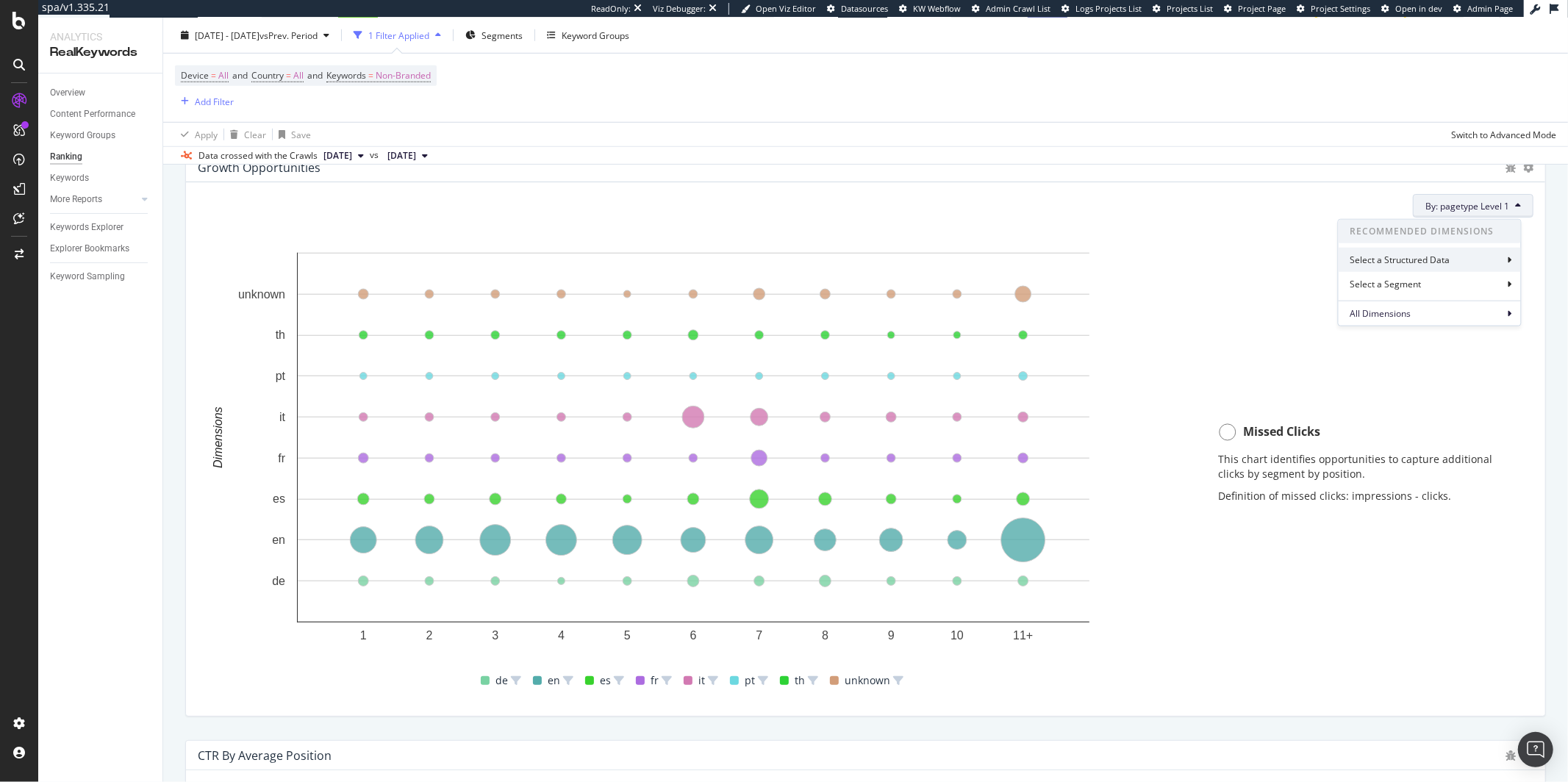
click at [1431, 253] on div "Select a Structured Data" at bounding box center [1402, 259] width 103 height 12
click at [1329, 213] on div "By: pagetype Level 1 Select a Structured Data Structured Data News Date Person …" at bounding box center [866, 205] width 1336 height 24
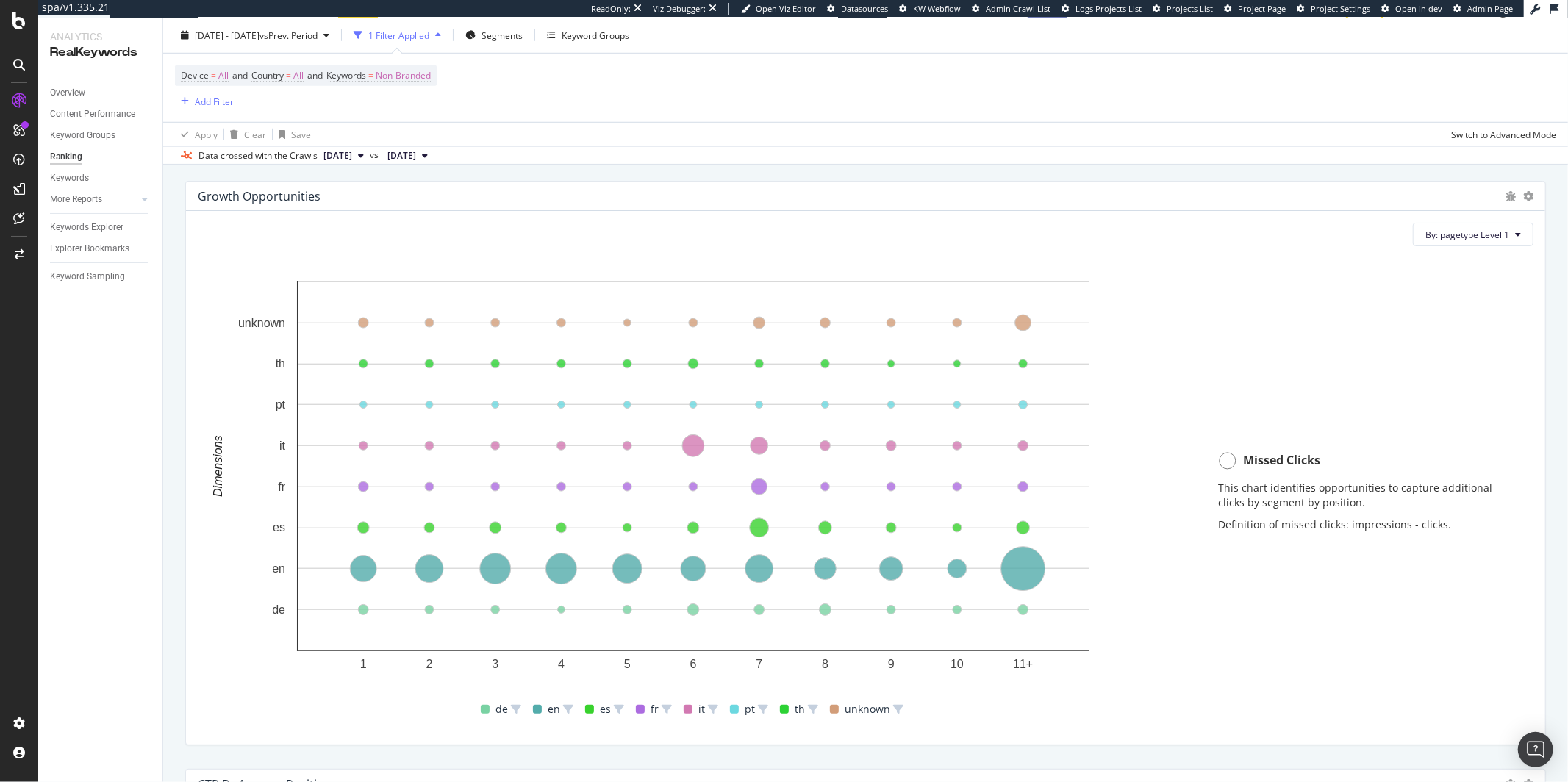
scroll to position [965, 0]
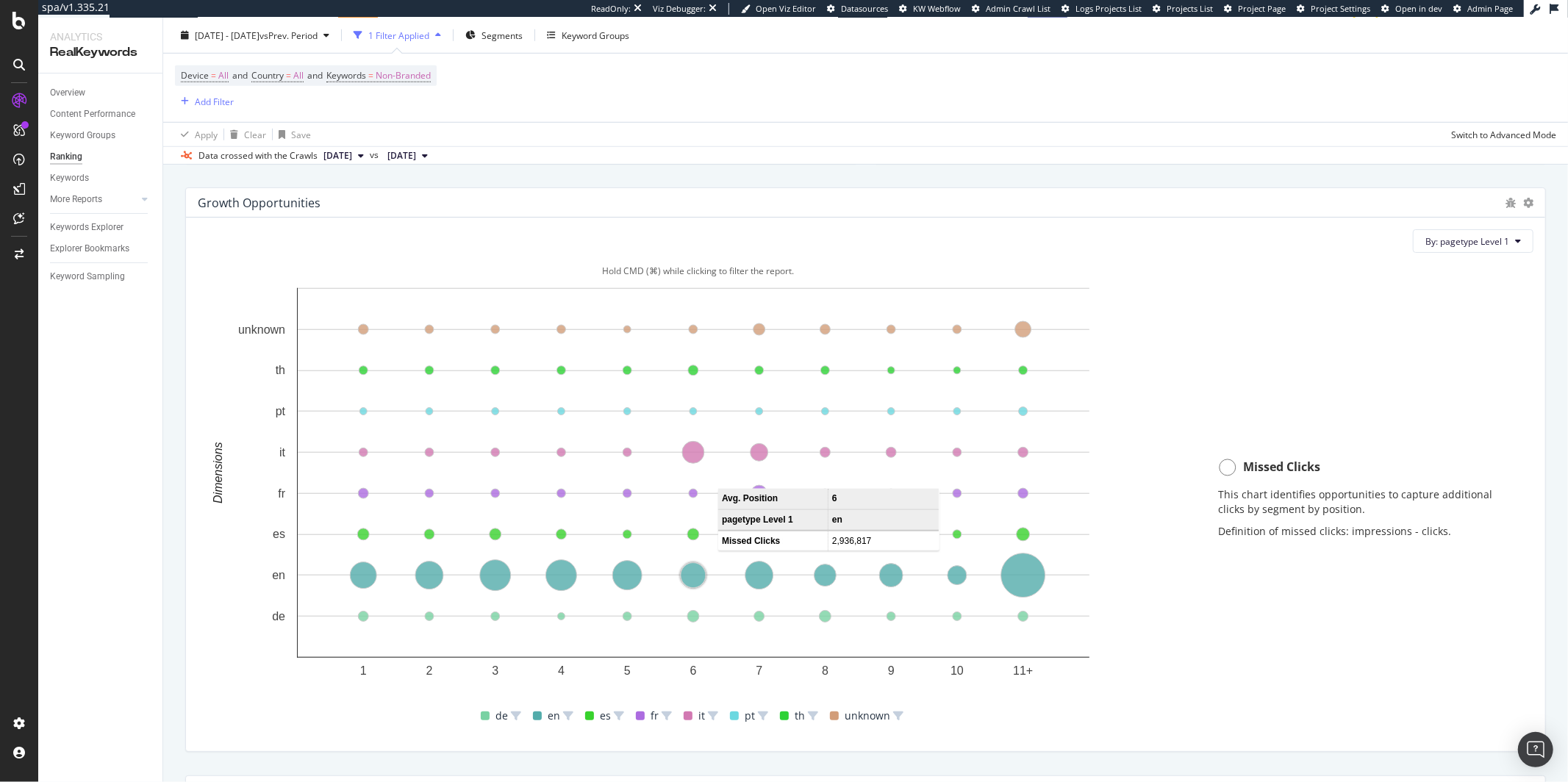
click at [688, 578] on circle "A chart." at bounding box center [693, 575] width 25 height 25
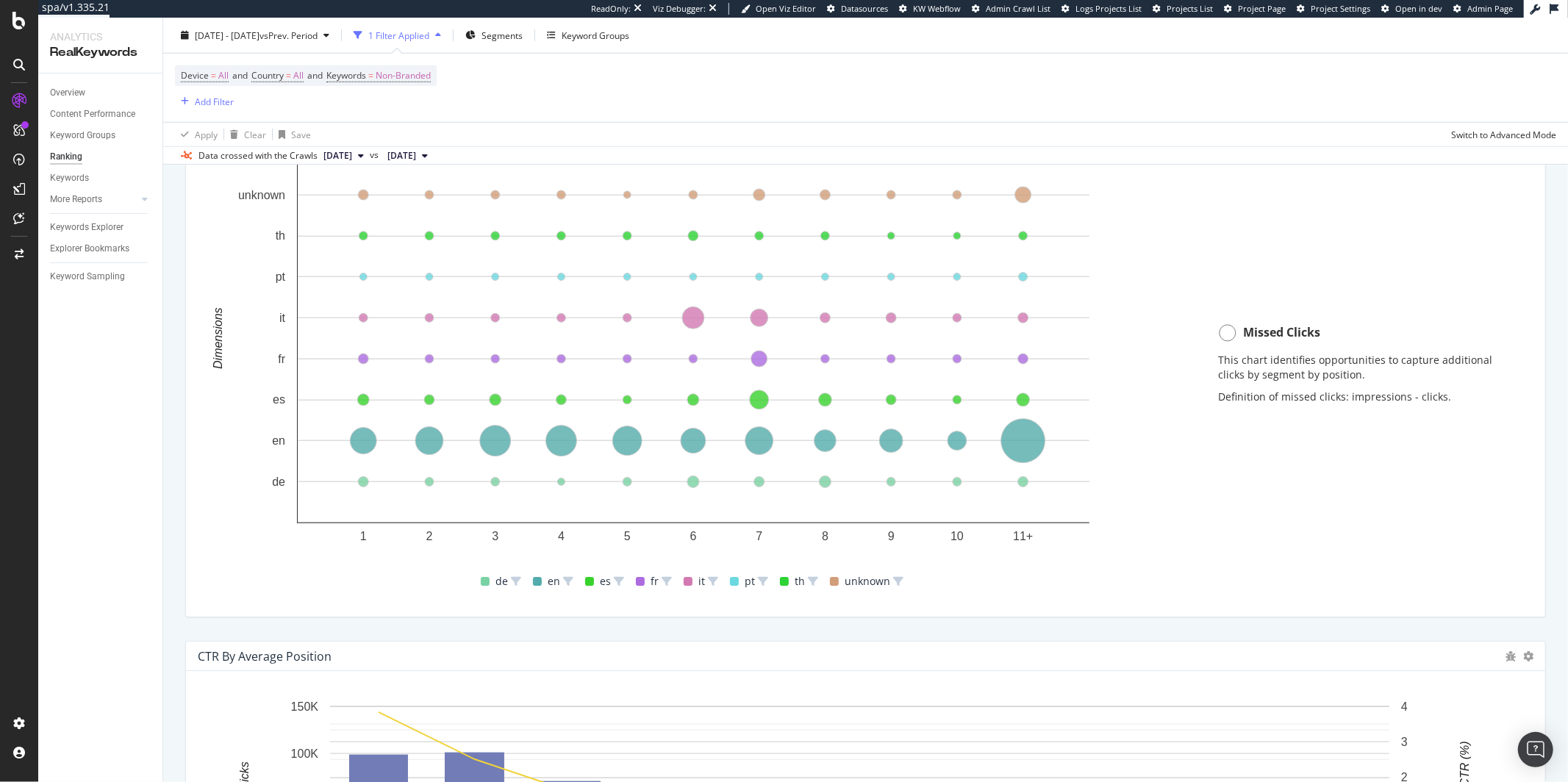
scroll to position [1291, 0]
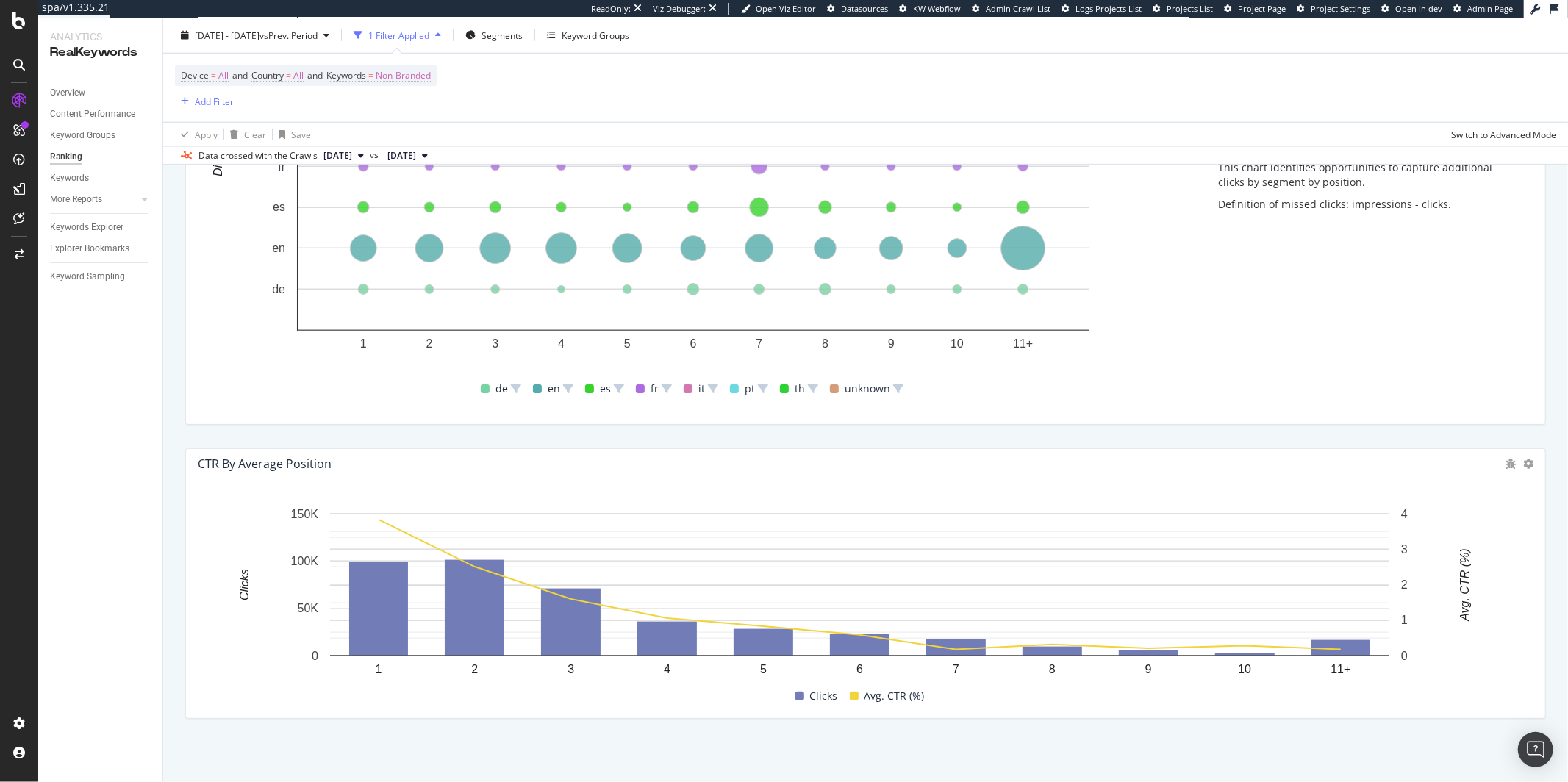
click at [262, 462] on div "CTR By Average Position" at bounding box center [265, 463] width 134 height 15
copy div "CTR By Average Position"
click at [381, 454] on div "CTR By Average Position" at bounding box center [865, 463] width 1359 height 29
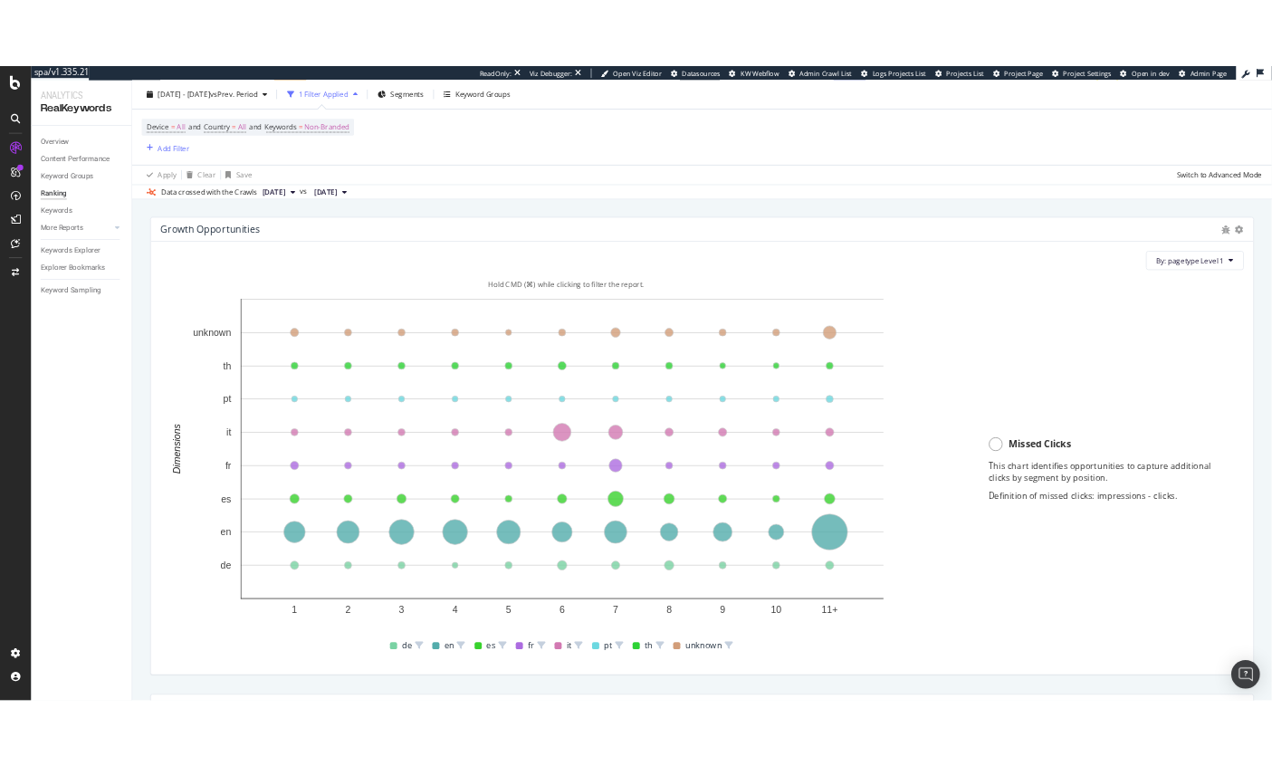
scroll to position [1187, 0]
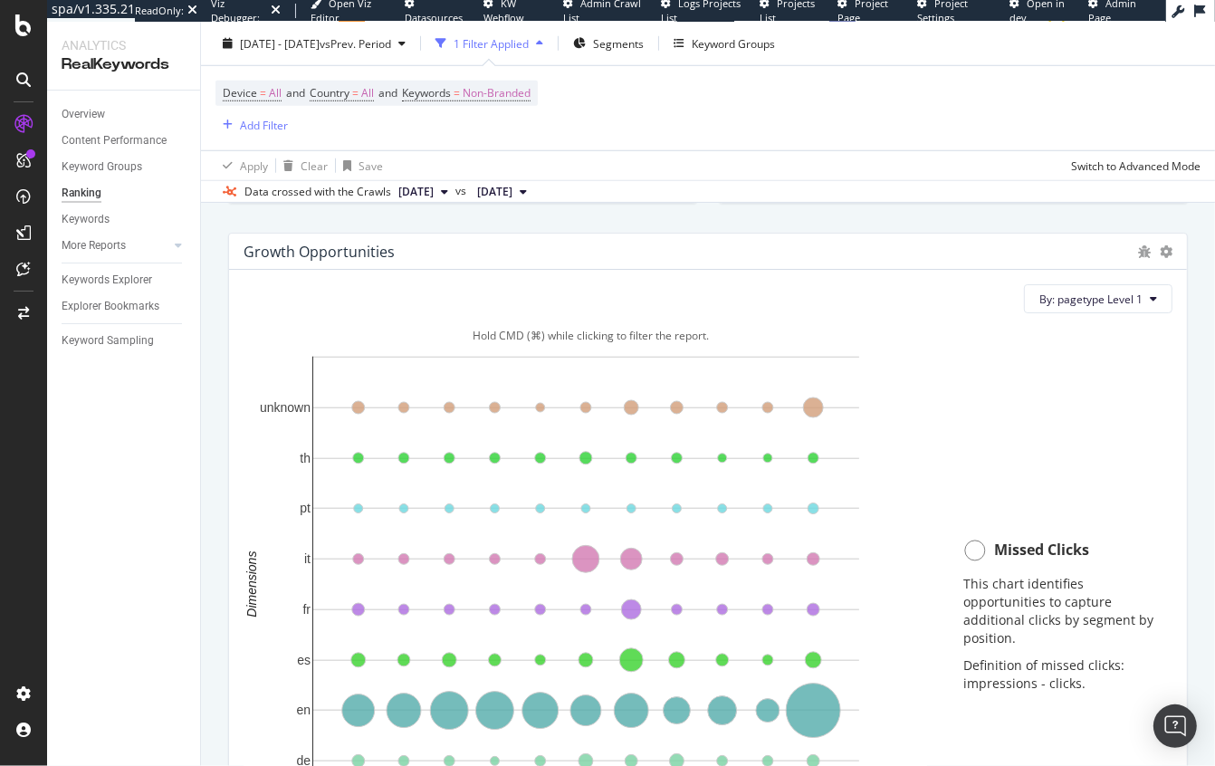
click at [9, 410] on div at bounding box center [23, 395] width 43 height 570
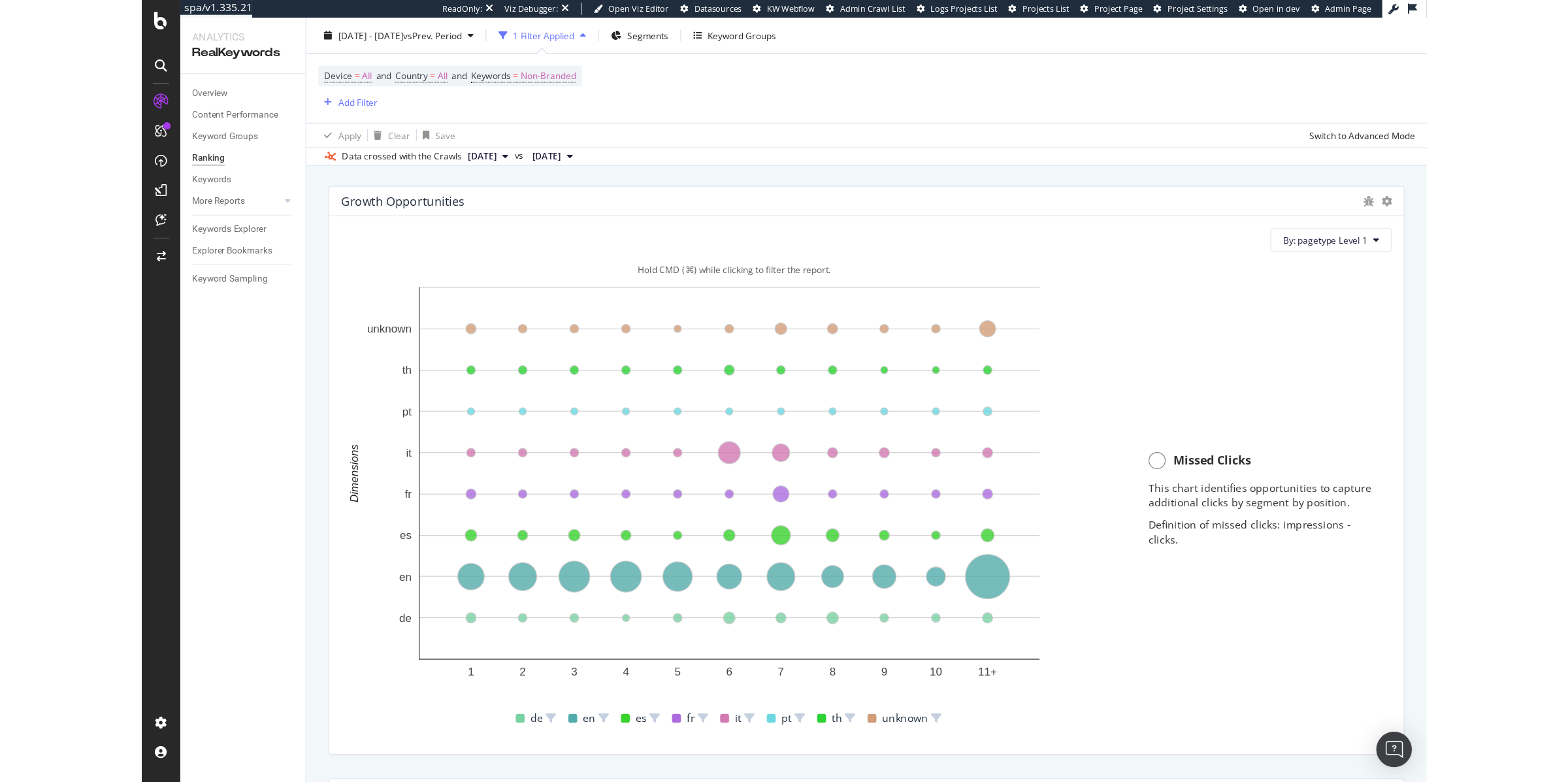
scroll to position [864, 0]
